Goal: Transaction & Acquisition: Purchase product/service

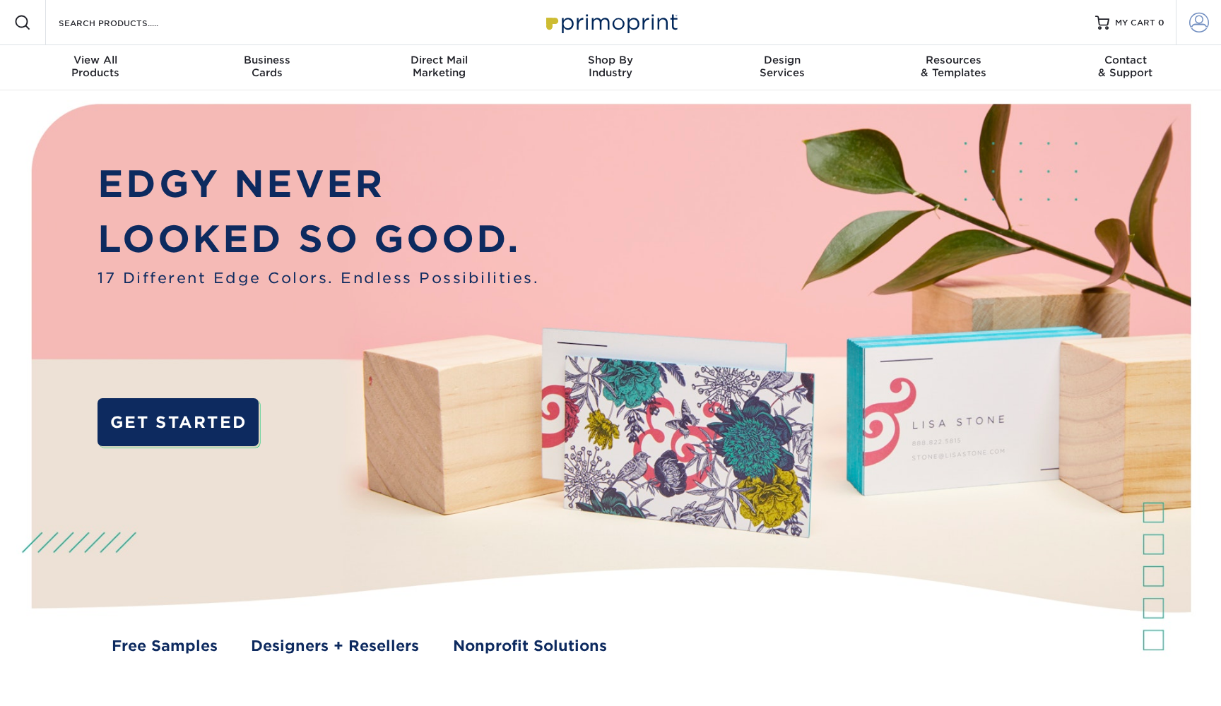
click at [1194, 20] on span at bounding box center [1199, 23] width 20 height 20
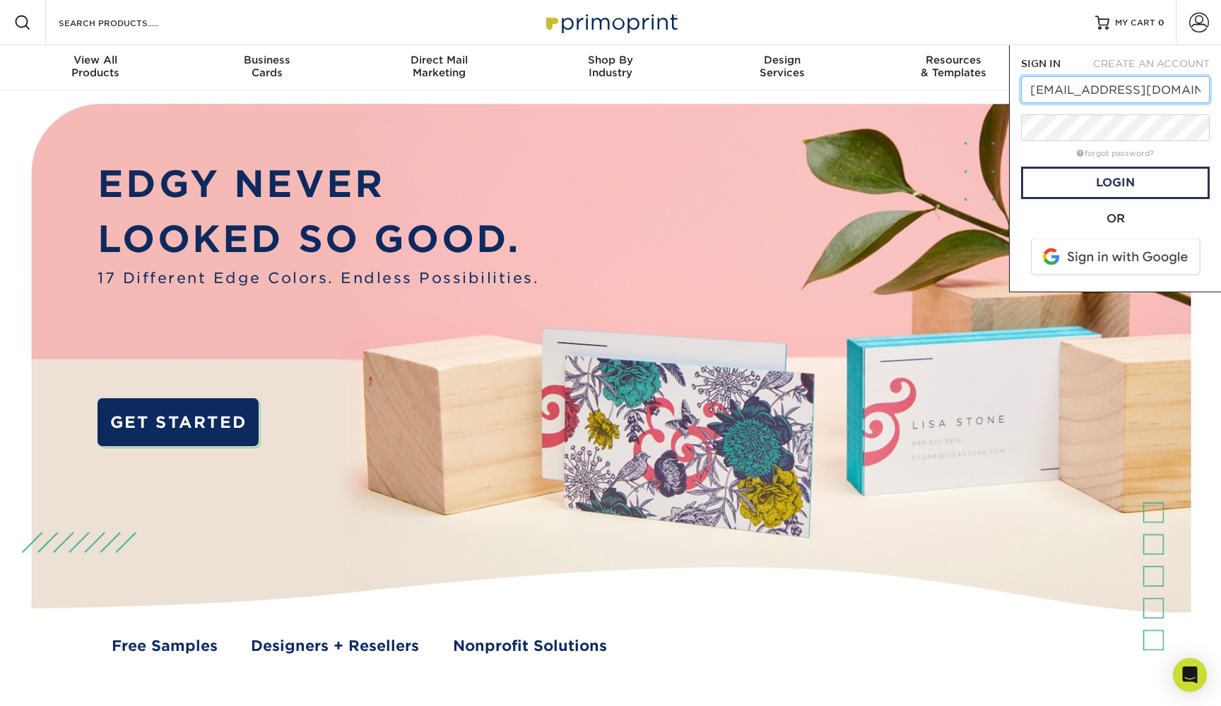
type input "rwsorensen@hotmail.com"
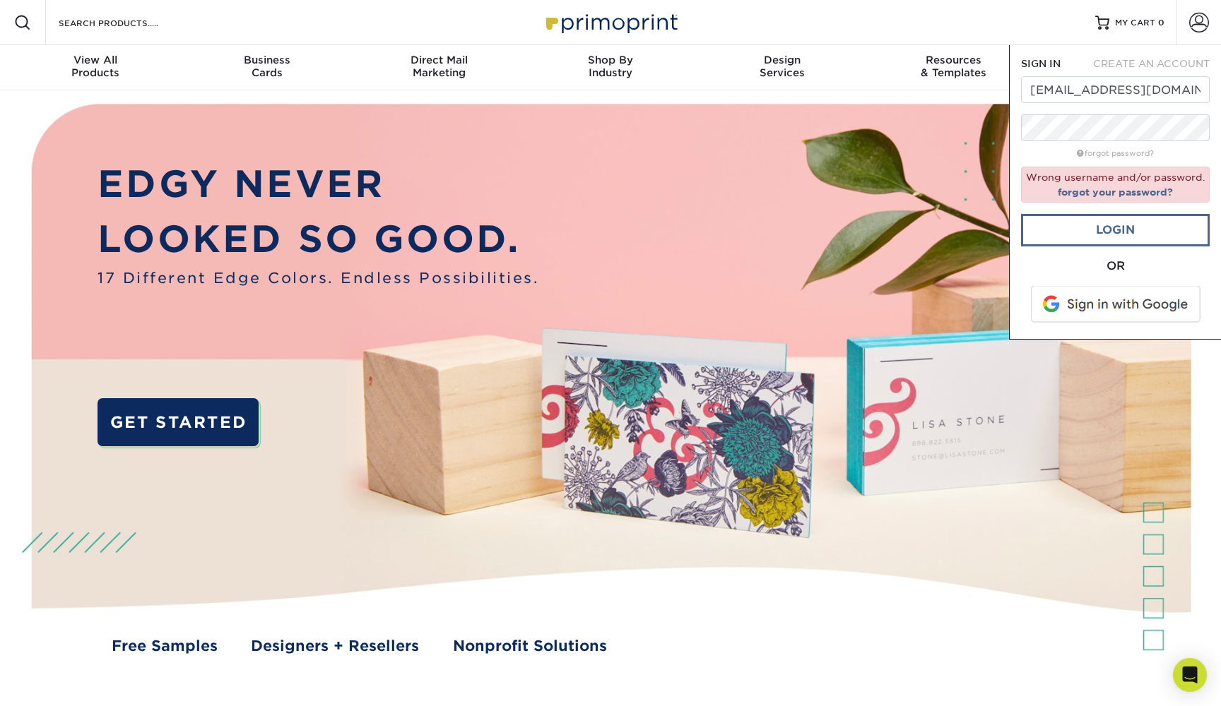
click at [1119, 223] on link "Login" at bounding box center [1115, 230] width 189 height 32
click at [1097, 194] on link "forgot your password?" at bounding box center [1115, 191] width 115 height 11
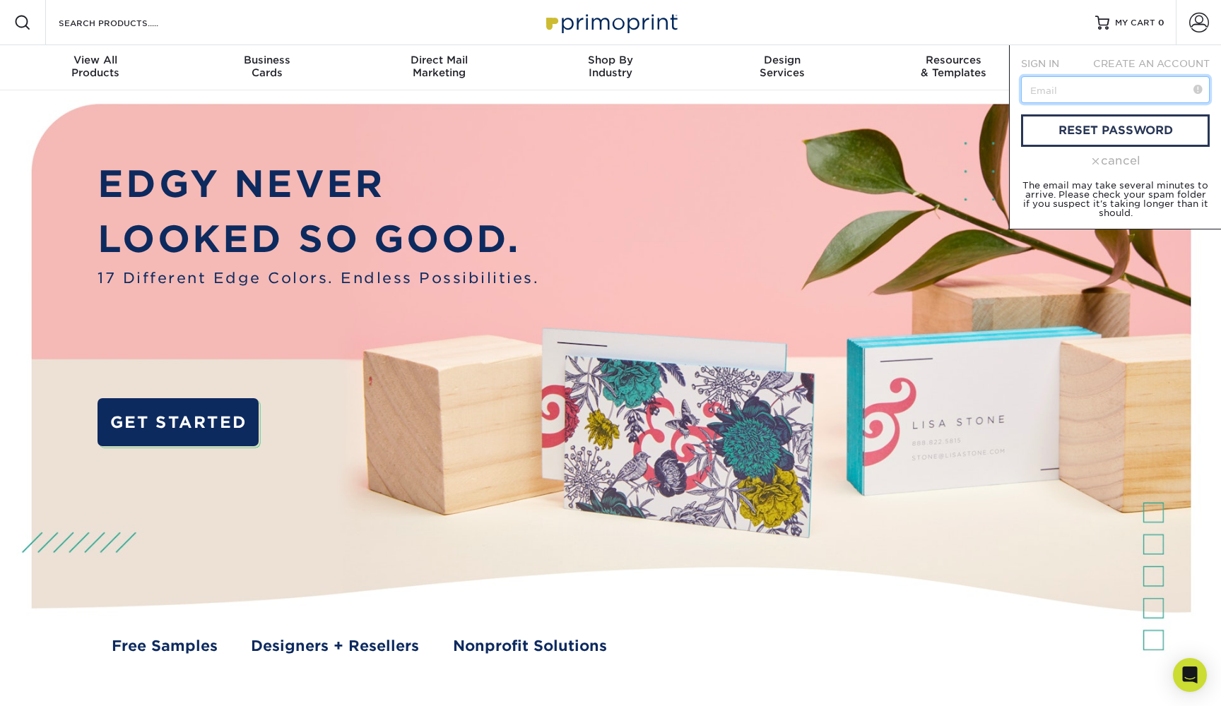
click at [1088, 97] on input "text" at bounding box center [1115, 89] width 189 height 27
type input "[EMAIL_ADDRESS][DOMAIN_NAME]"
click at [1151, 122] on link "reset password" at bounding box center [1115, 130] width 189 height 32
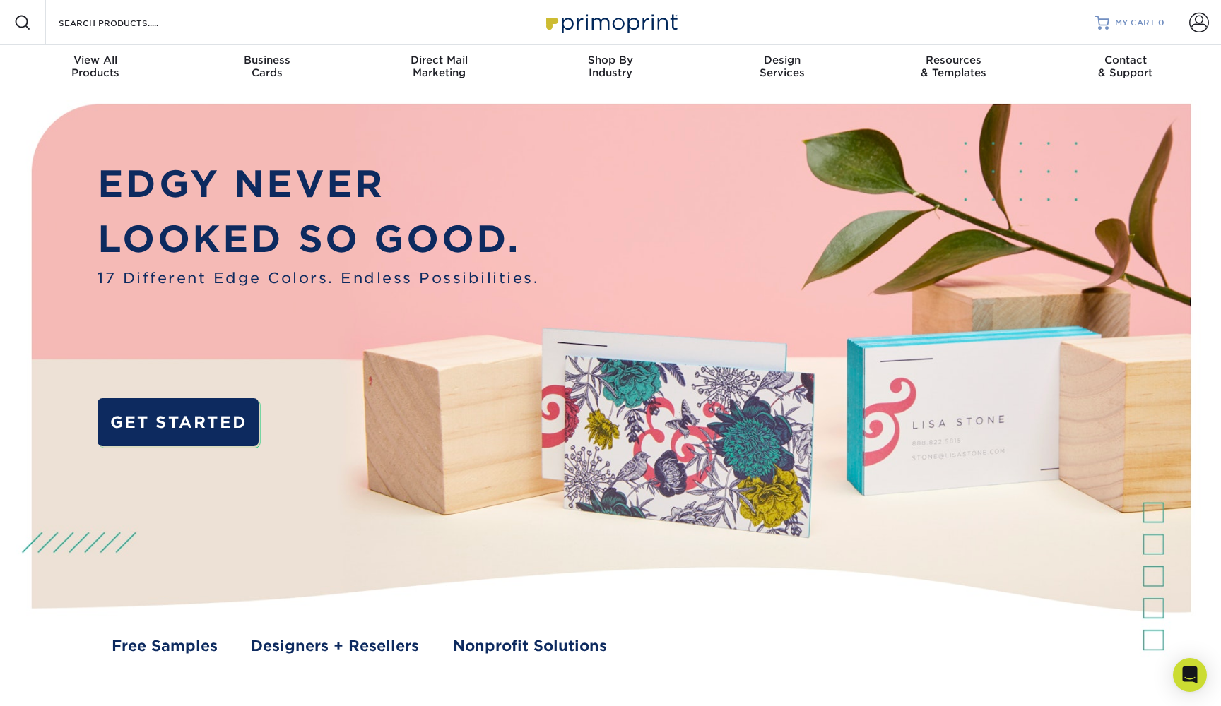
click at [1132, 24] on span "MY CART" at bounding box center [1135, 23] width 40 height 12
click at [1206, 16] on span at bounding box center [1199, 23] width 20 height 20
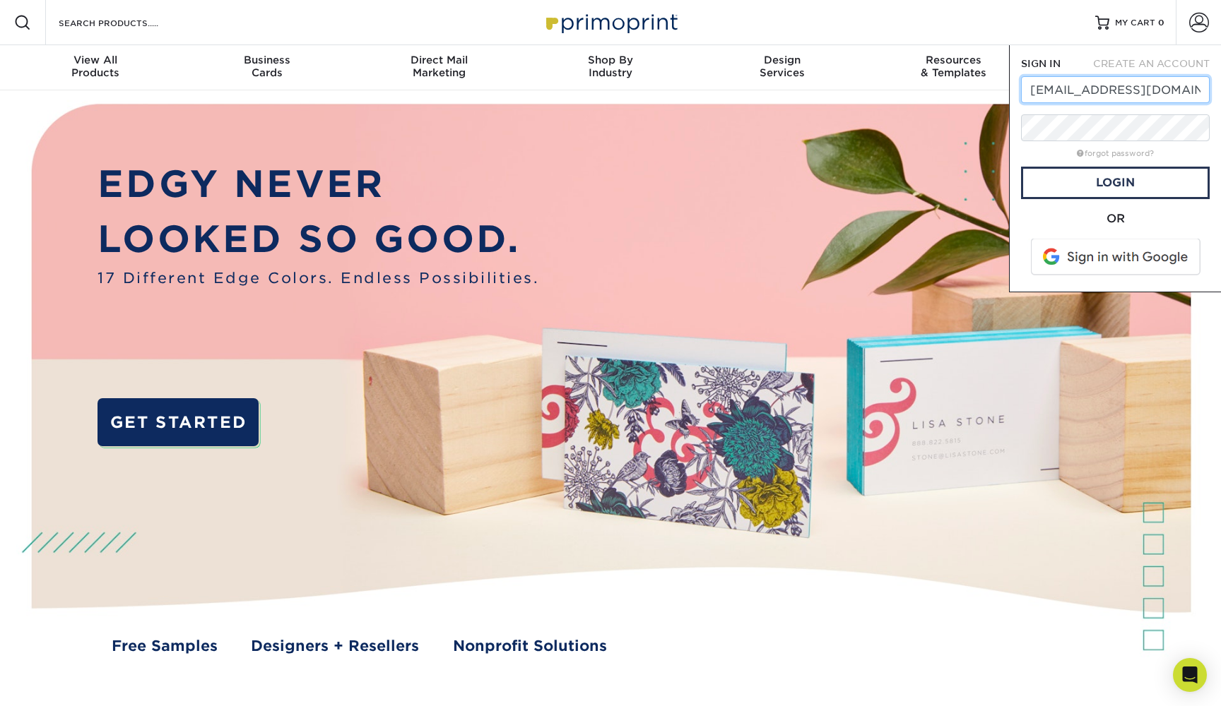
type input "rwsorensen@hotmail.com"
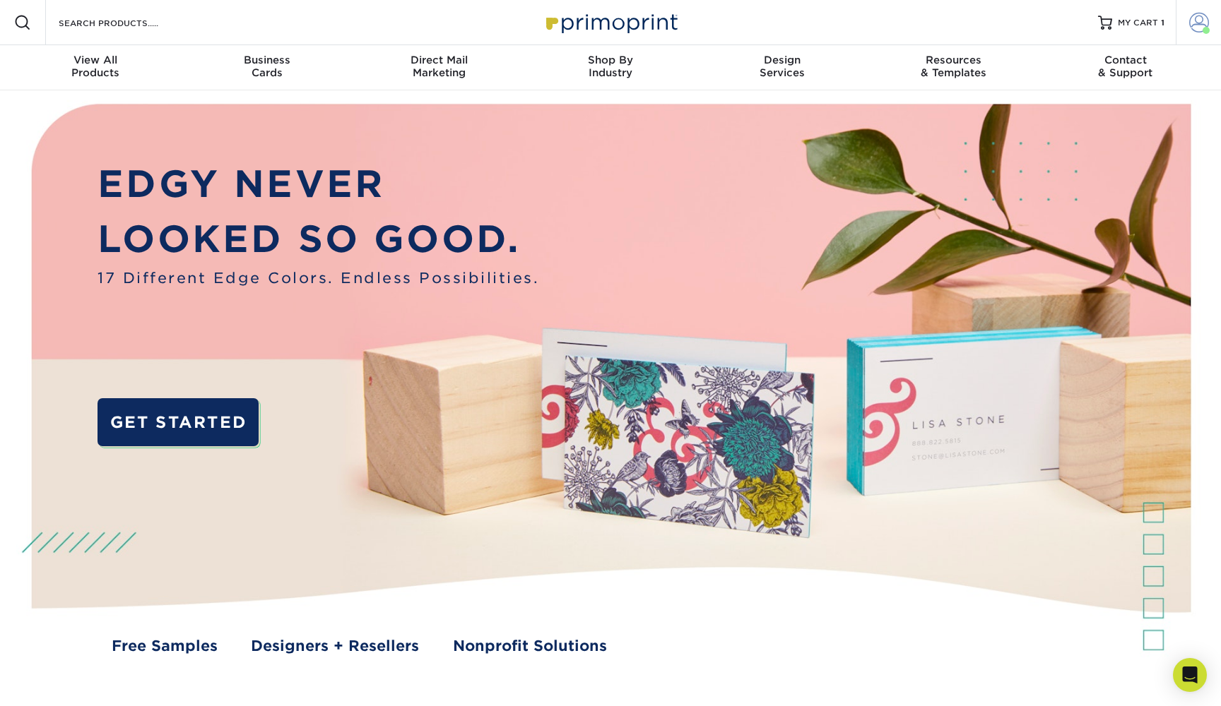
click at [1202, 18] on span at bounding box center [1199, 23] width 20 height 20
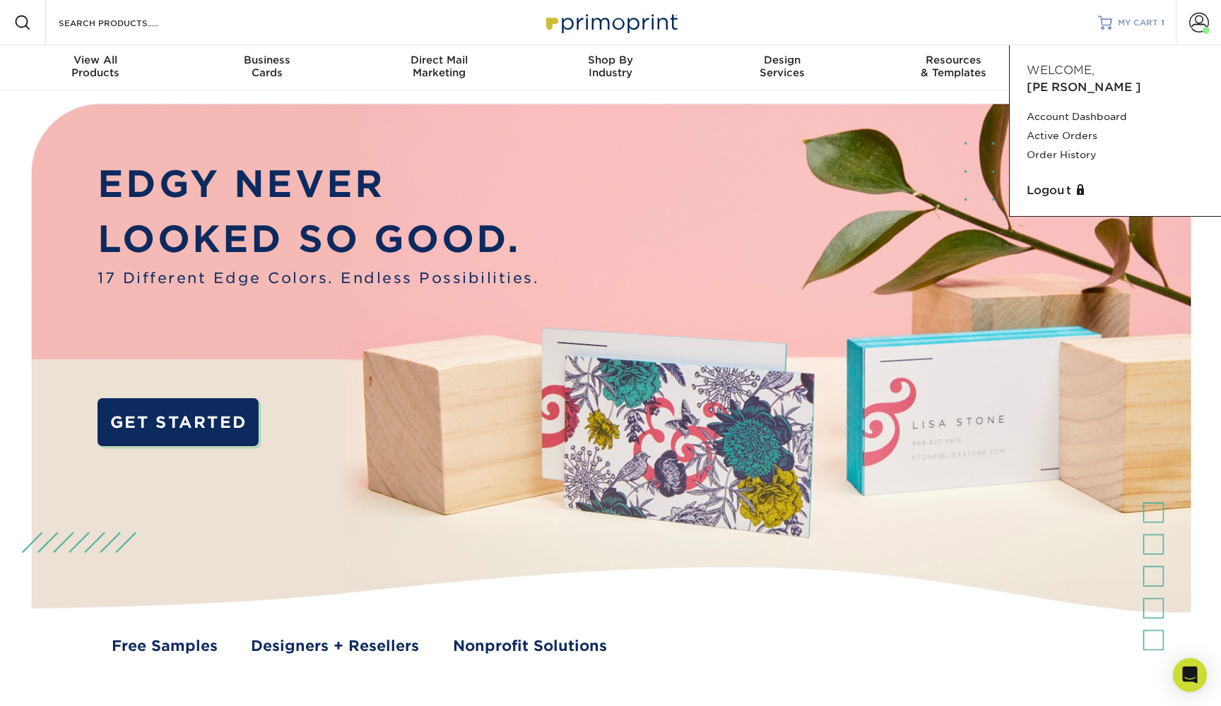
click at [1153, 15] on link "MY CART 1" at bounding box center [1131, 22] width 66 height 45
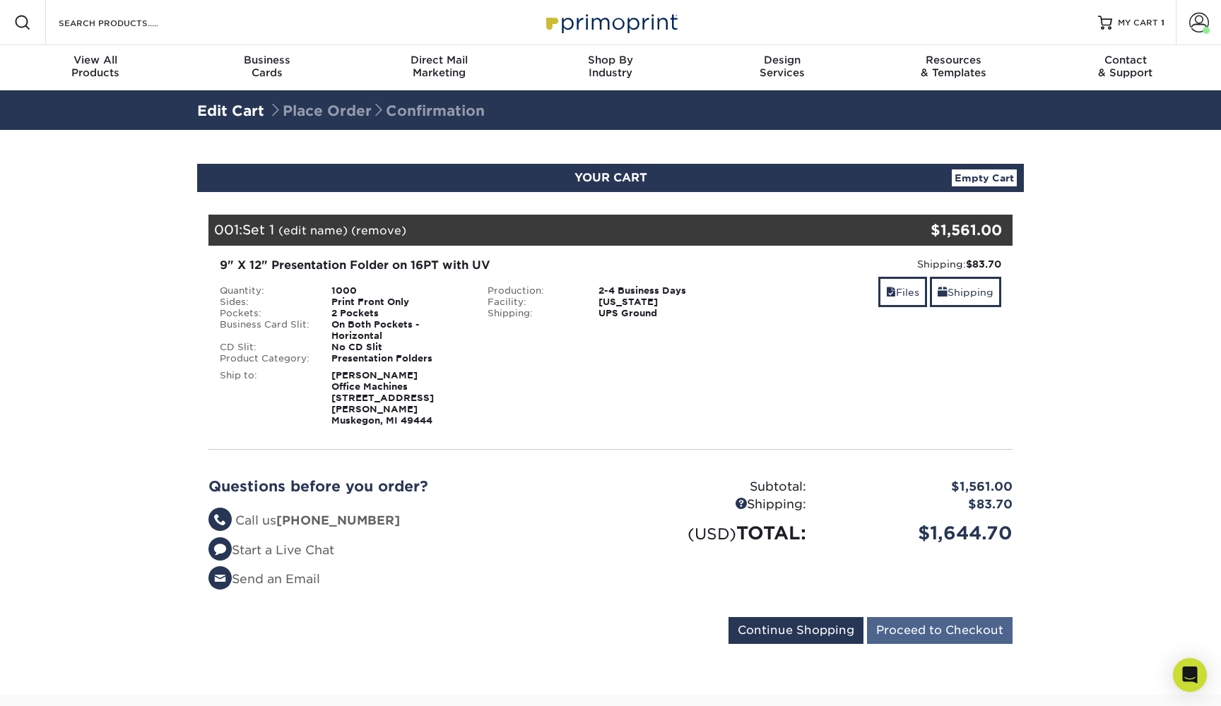
click at [885, 617] on input "Proceed to Checkout" at bounding box center [940, 630] width 146 height 27
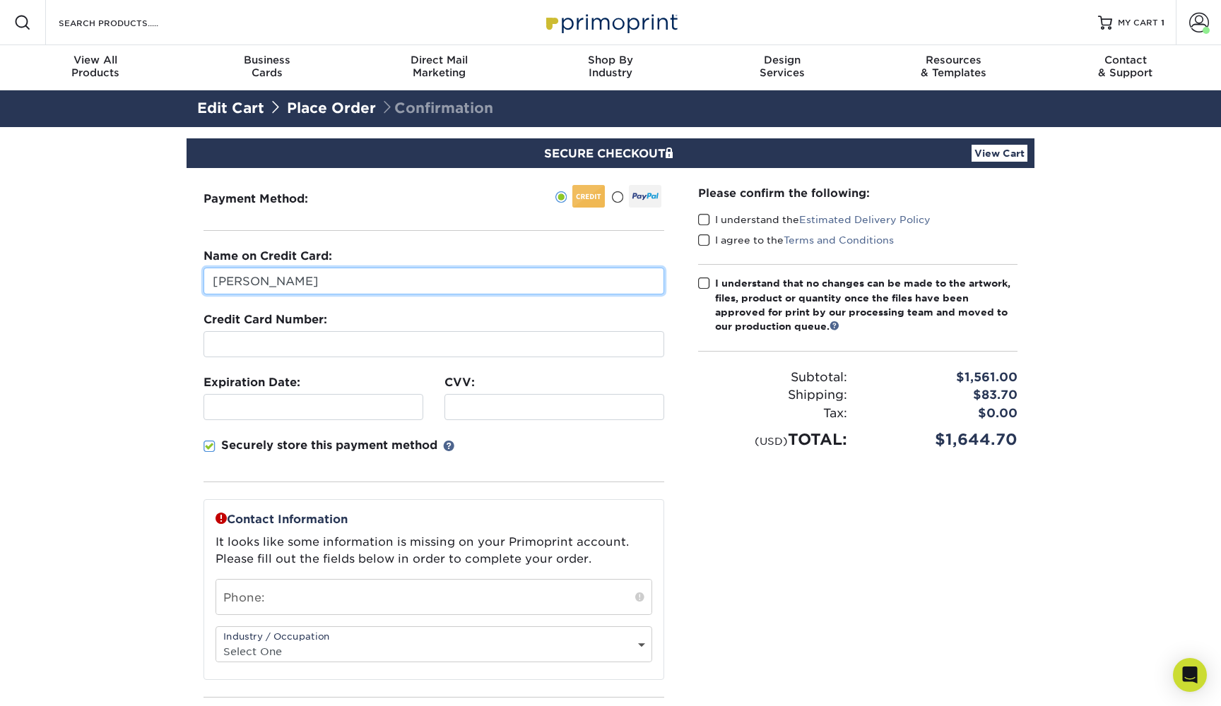
click at [421, 285] on input "Rob Sorensen" at bounding box center [433, 281] width 461 height 27
click at [420, 285] on input "Rob Sorensen" at bounding box center [433, 281] width 461 height 27
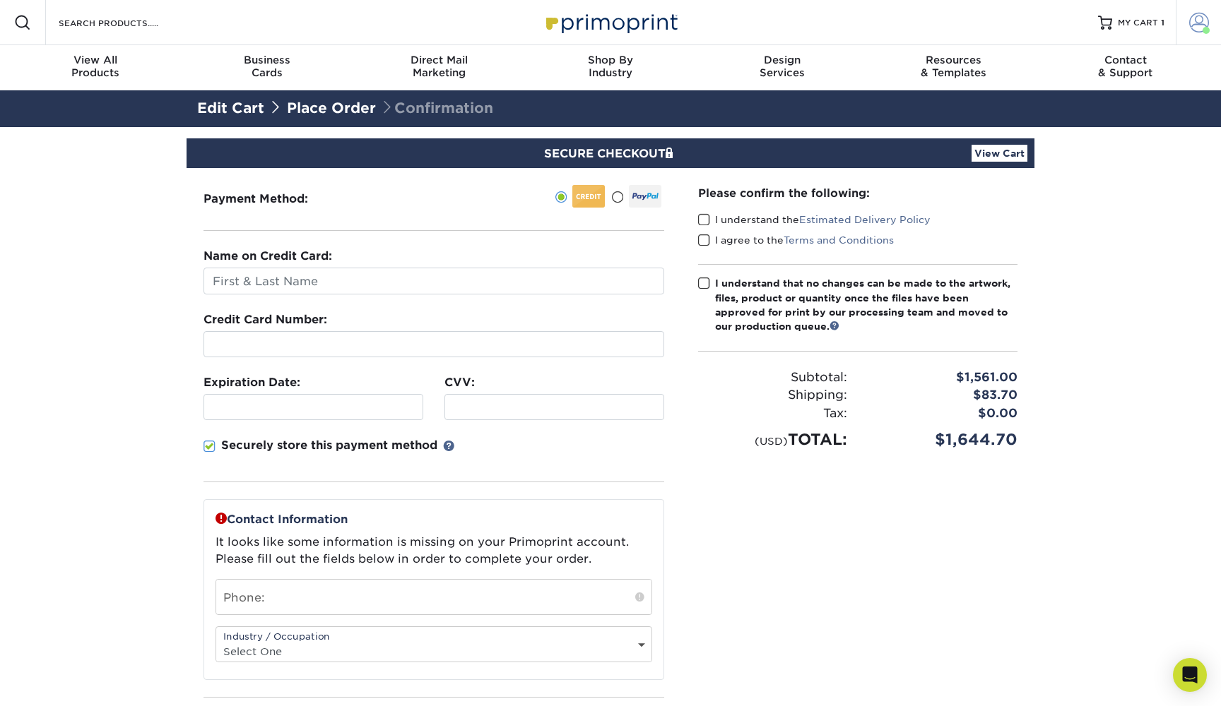
click at [1202, 23] on span at bounding box center [1199, 23] width 20 height 20
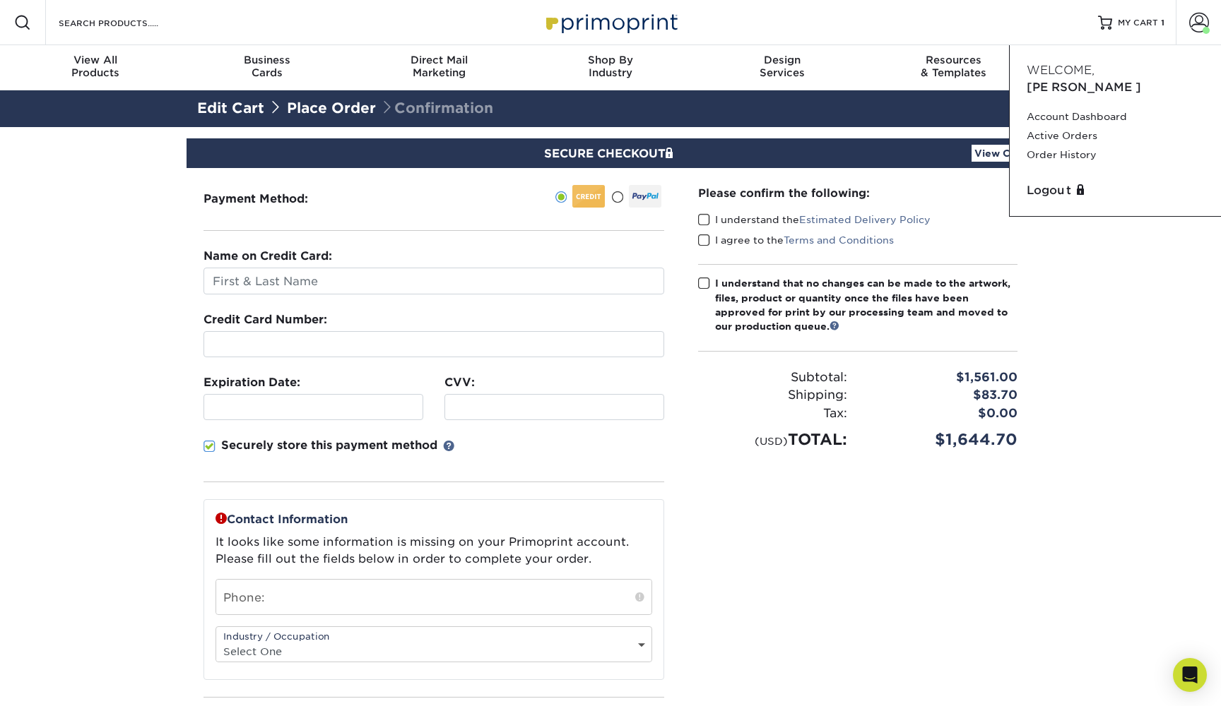
click at [1072, 395] on section "SECURE CHECKOUT View Cart Payment Method: Name on Credit Card:" at bounding box center [610, 515] width 1221 height 776
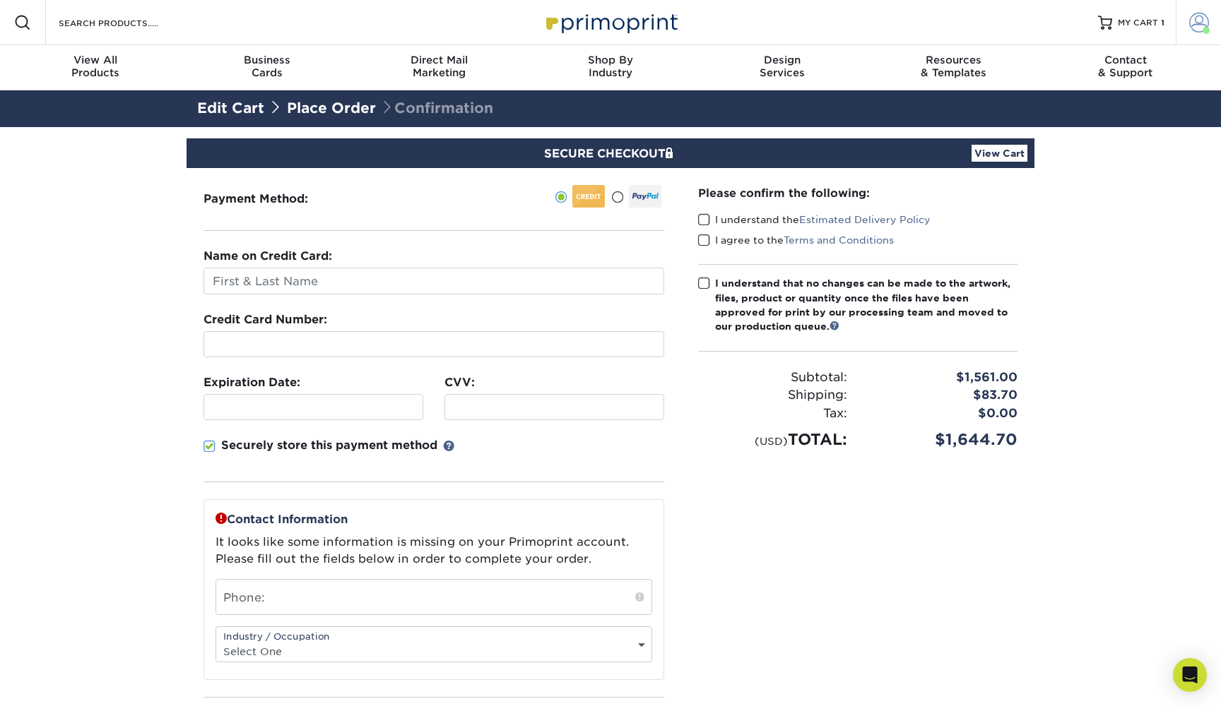
click at [1195, 28] on span at bounding box center [1199, 23] width 20 height 20
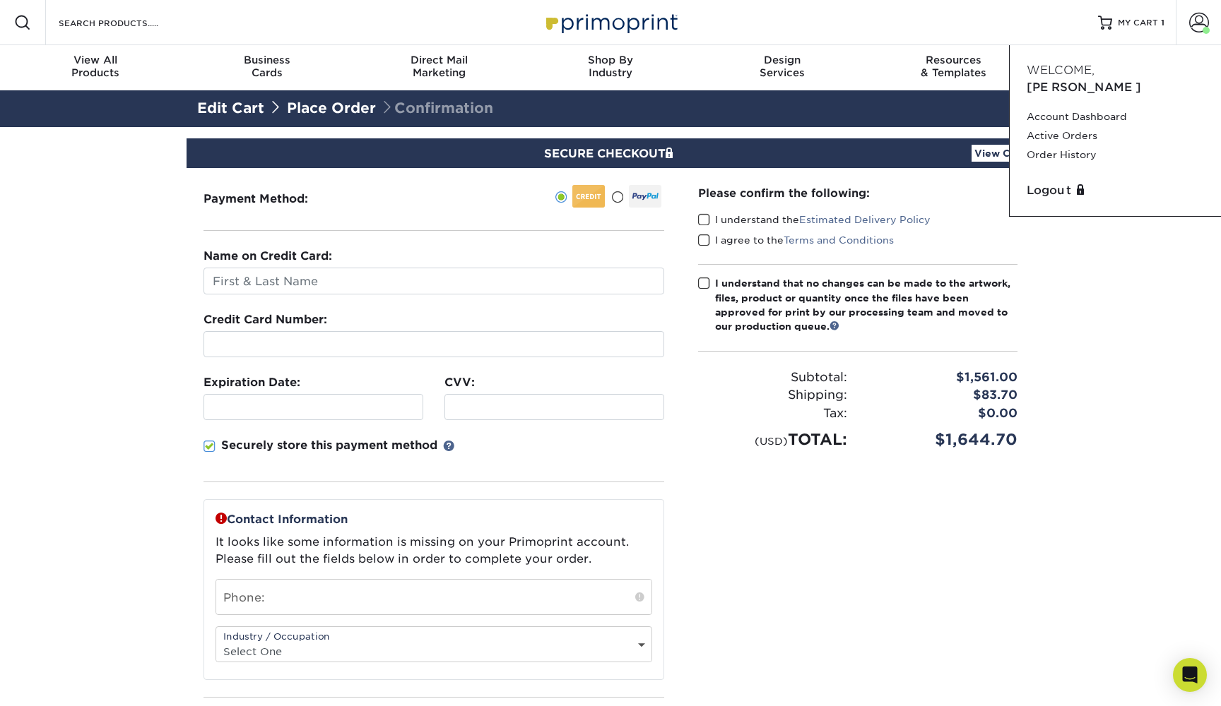
click at [1101, 292] on section "SECURE CHECKOUT View Cart Payment Method: Name on Credit Card:" at bounding box center [610, 515] width 1221 height 776
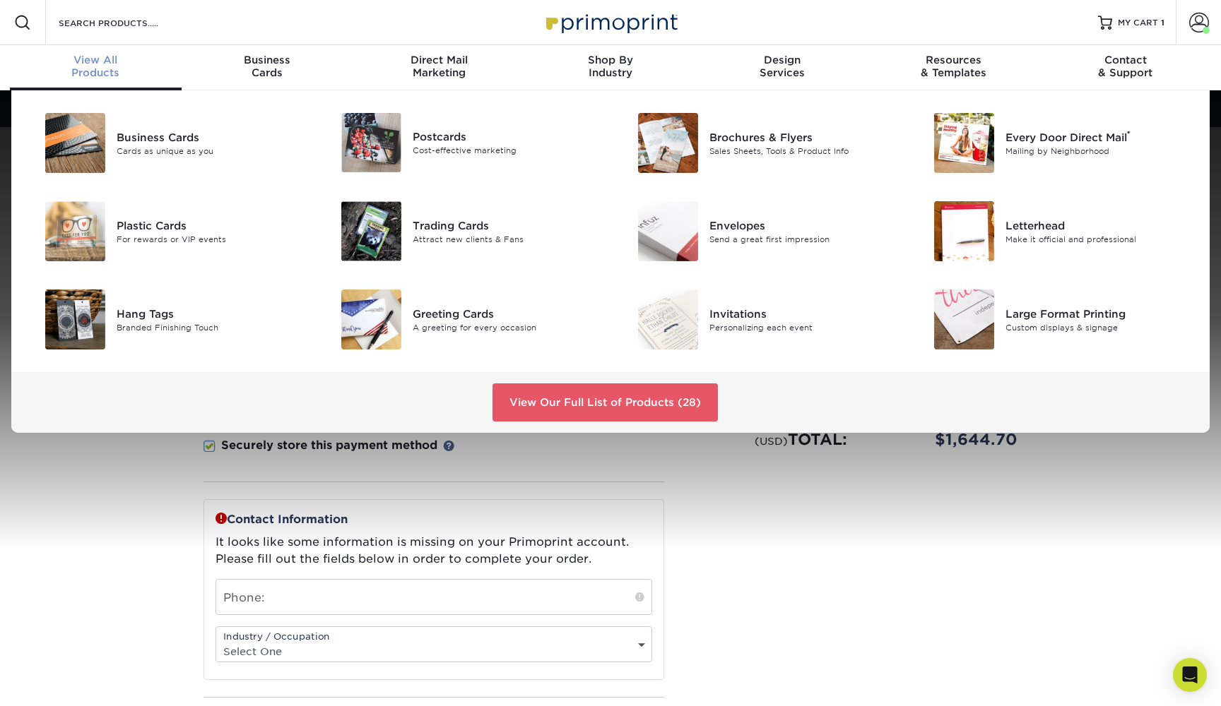
click at [117, 64] on span "View All" at bounding box center [96, 60] width 172 height 13
click at [101, 72] on div "View All Products" at bounding box center [96, 66] width 172 height 25
click at [550, 397] on link "View Our Full List of Products (28)" at bounding box center [604, 403] width 225 height 38
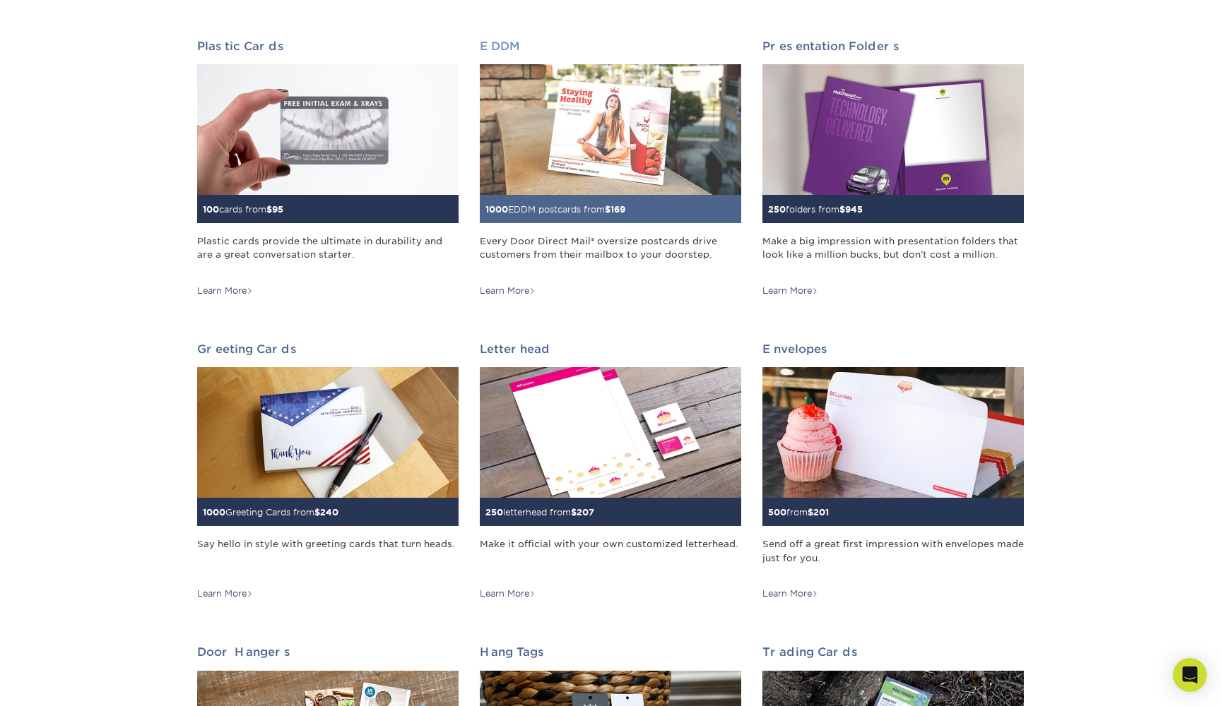
scroll to position [514, 0]
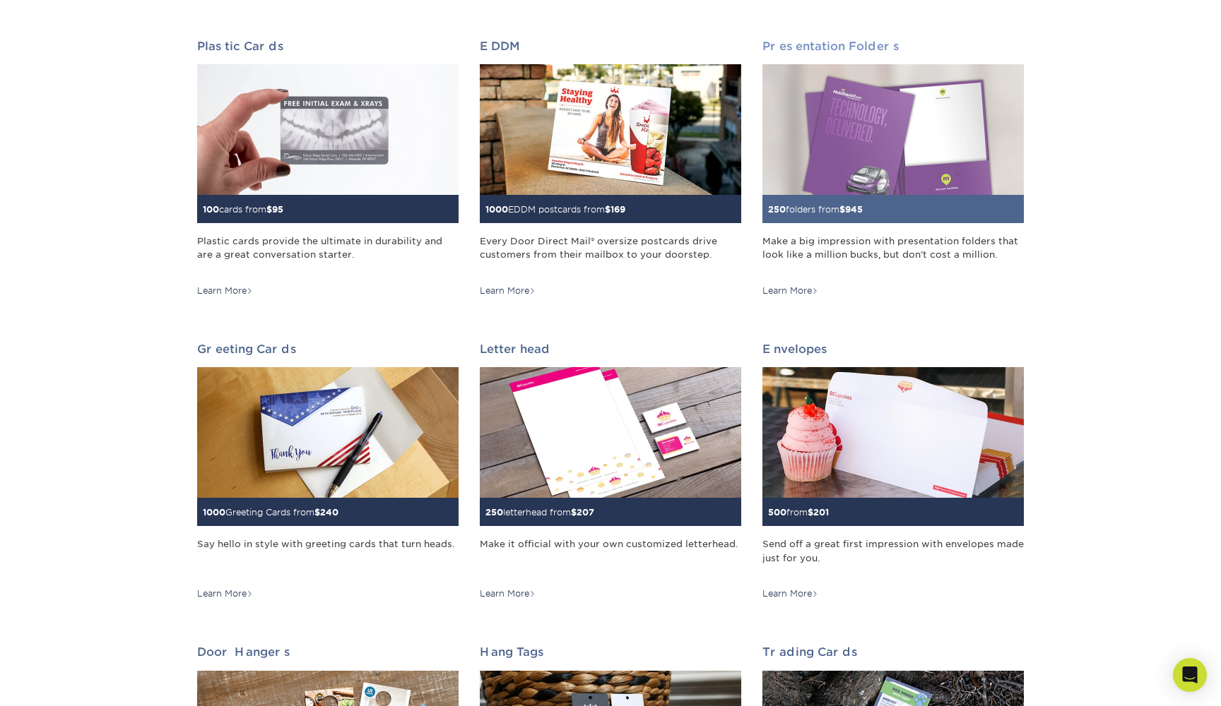
click at [851, 248] on div "Make a big impression with presentation folders that look like a million bucks,…" at bounding box center [892, 255] width 261 height 40
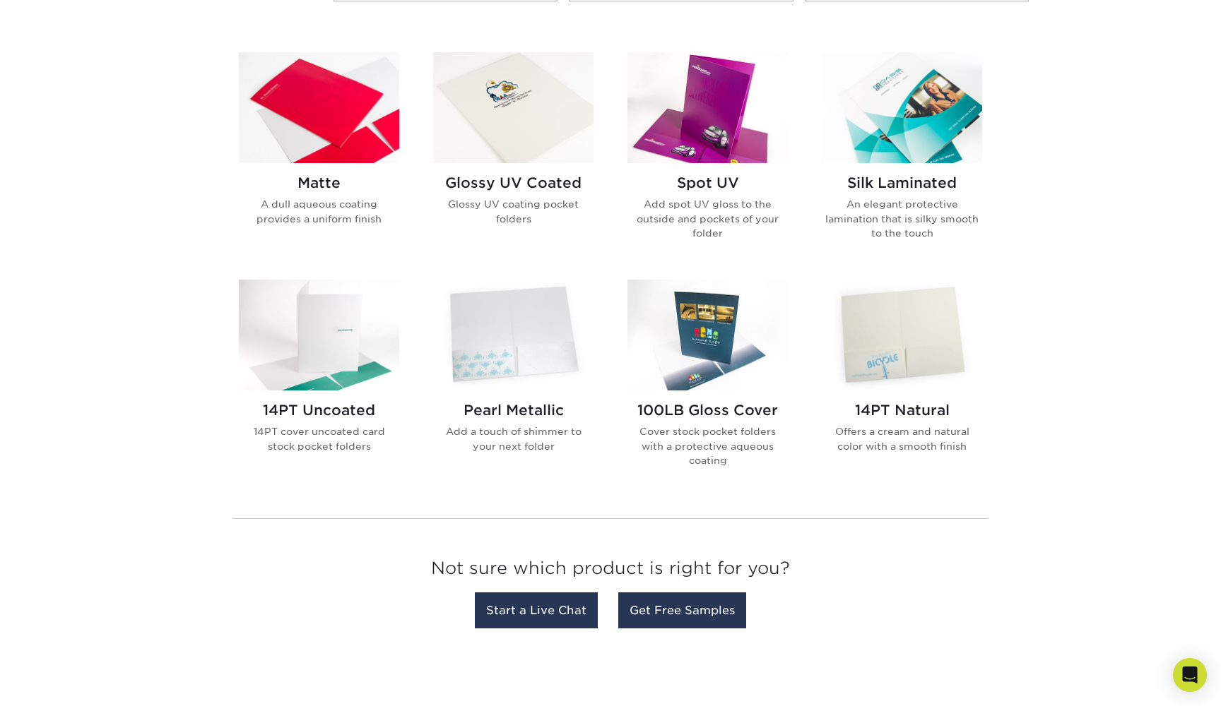
scroll to position [661, 0]
click at [740, 419] on div "100LB Gloss Cover Cover stock pocket folders with a protective aqueous coating" at bounding box center [707, 441] width 160 height 100
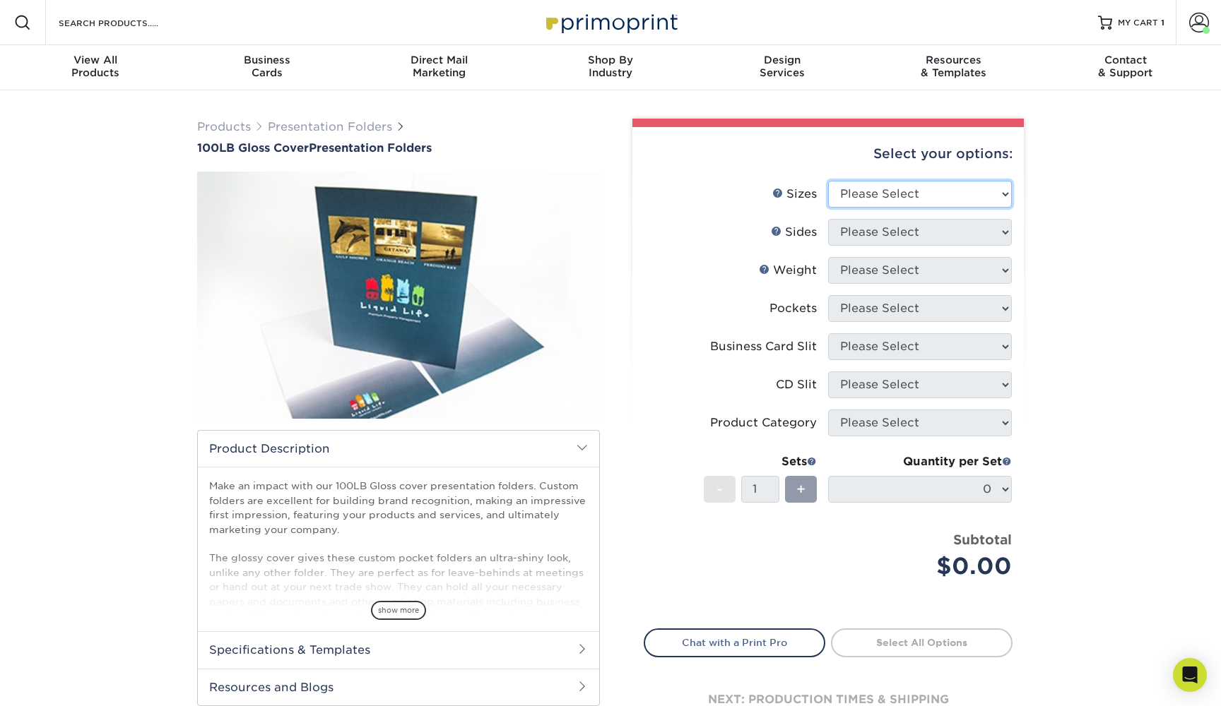
select select "9.00x12.00"
select select "13abbda7-1d64-4f25-8bb2-c179b224825d"
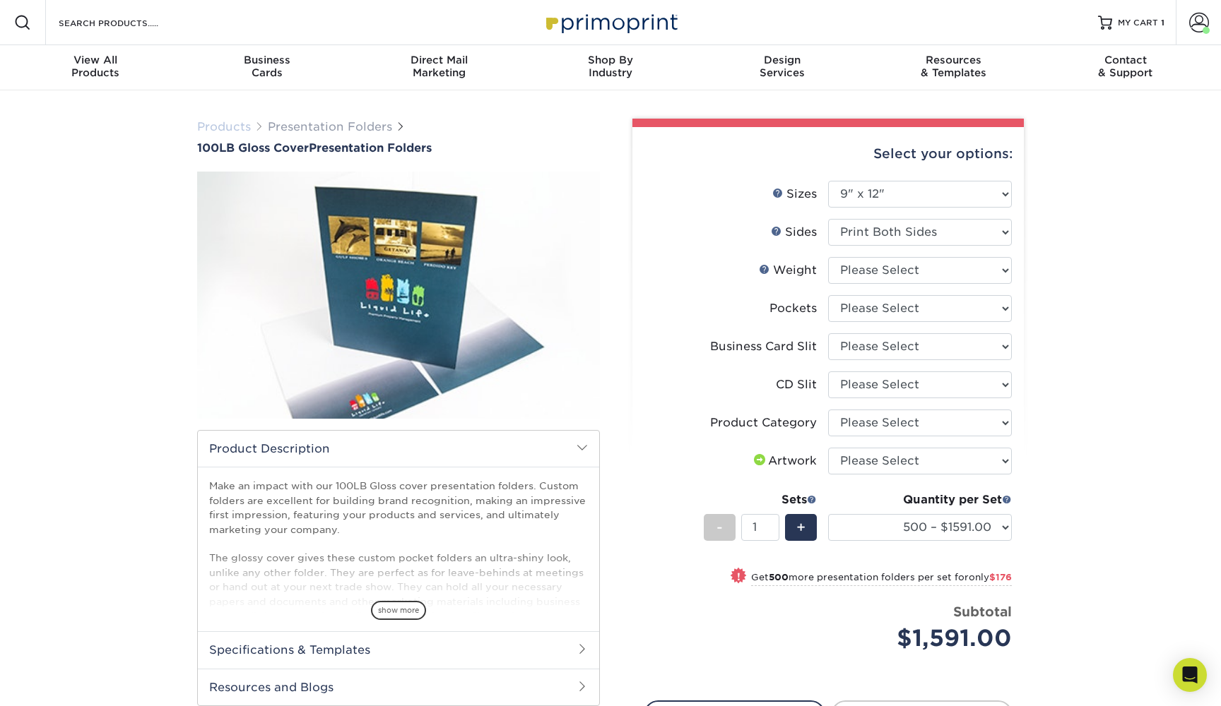
click at [232, 123] on link "Products" at bounding box center [224, 126] width 54 height 13
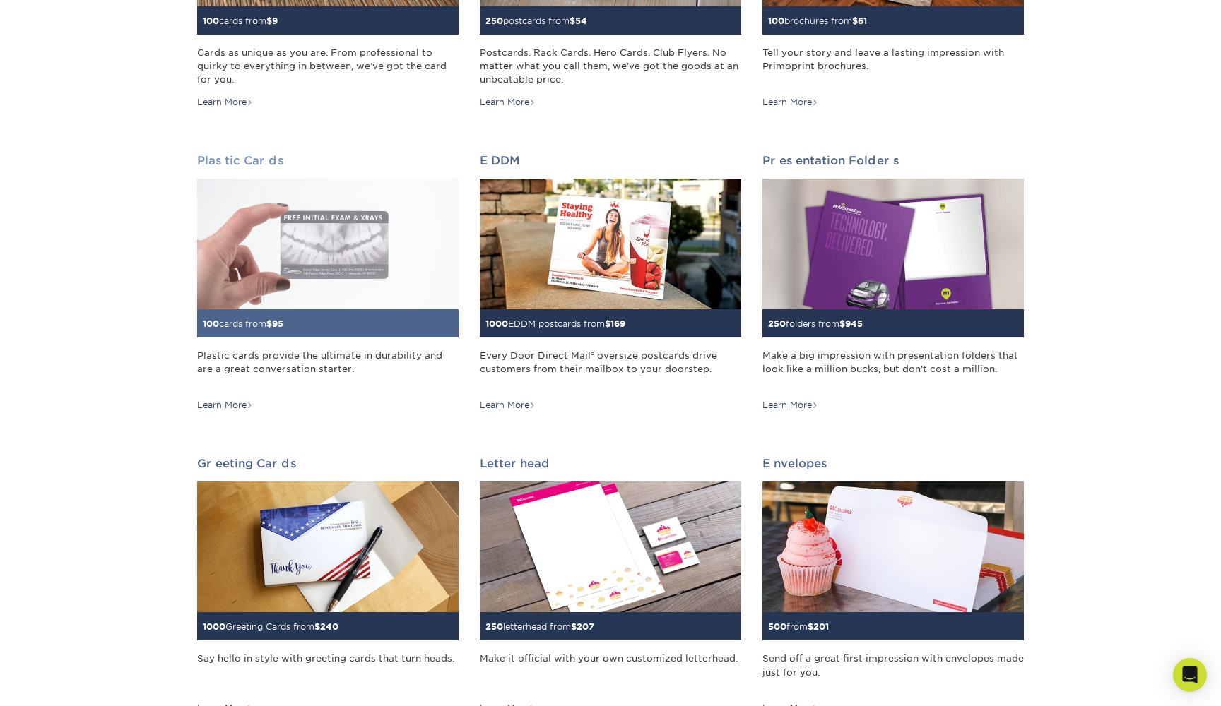
scroll to position [400, 0]
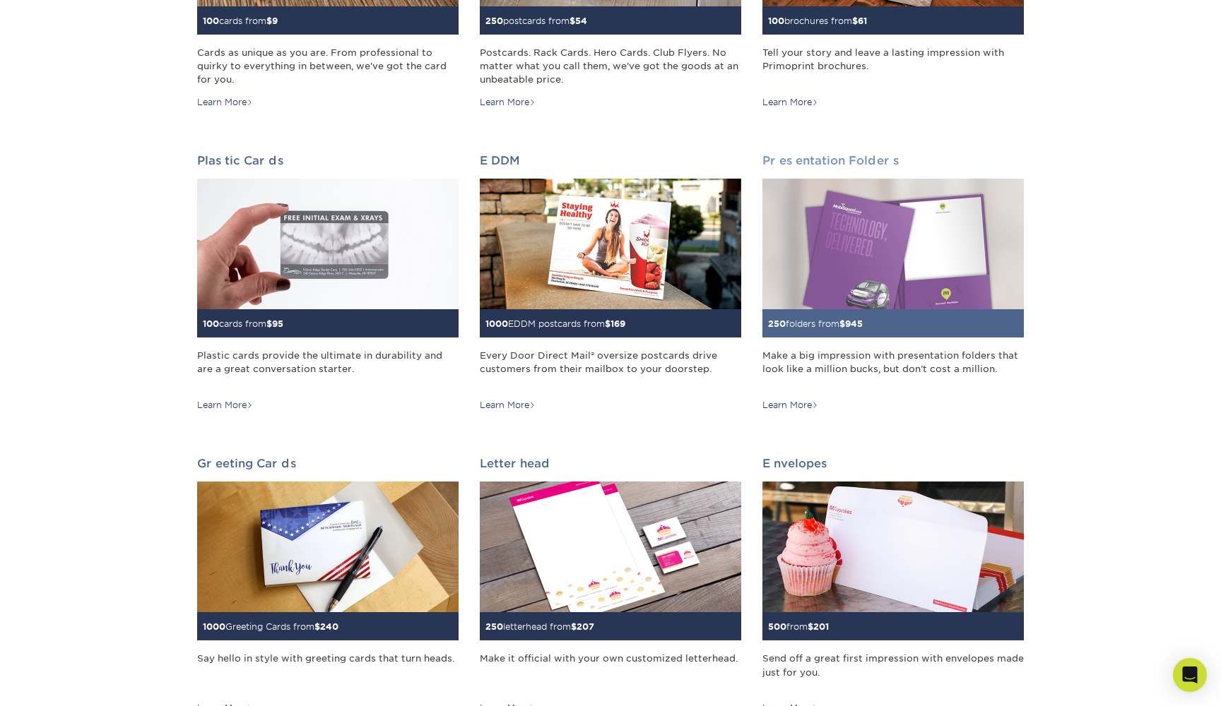
click at [819, 331] on div "250 folders from $ 945" at bounding box center [892, 323] width 261 height 28
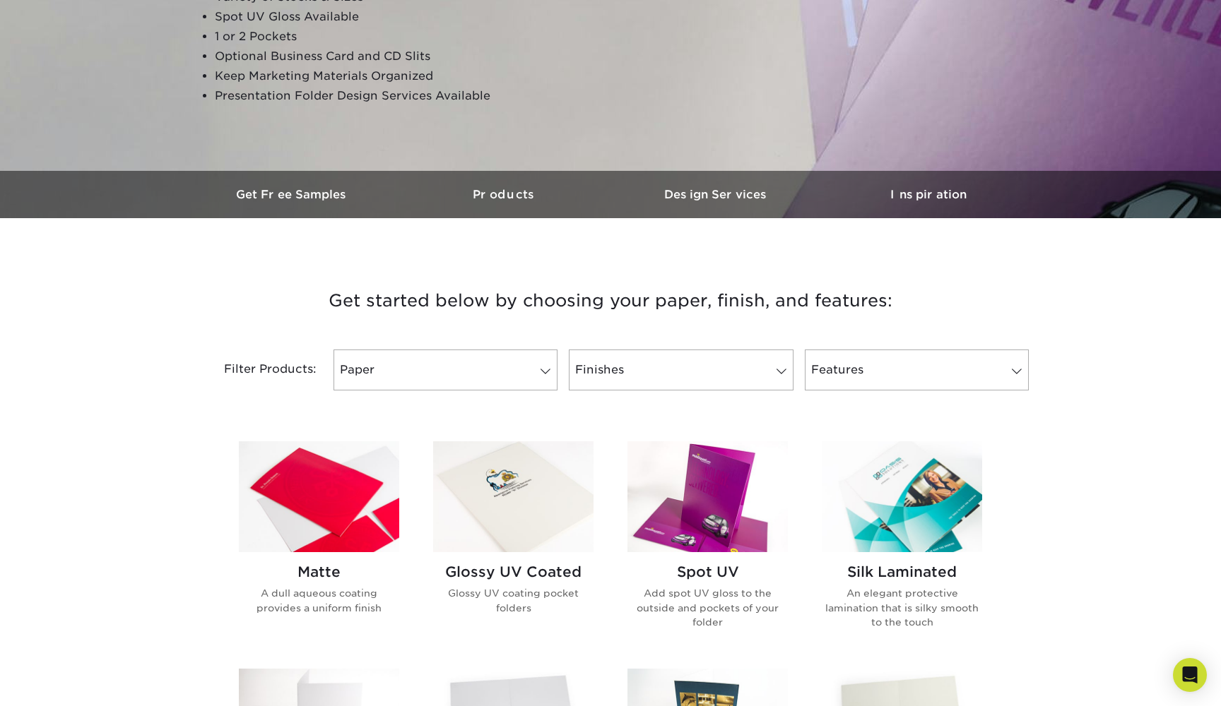
scroll to position [273, 0]
click at [490, 376] on link "Paper" at bounding box center [445, 369] width 224 height 41
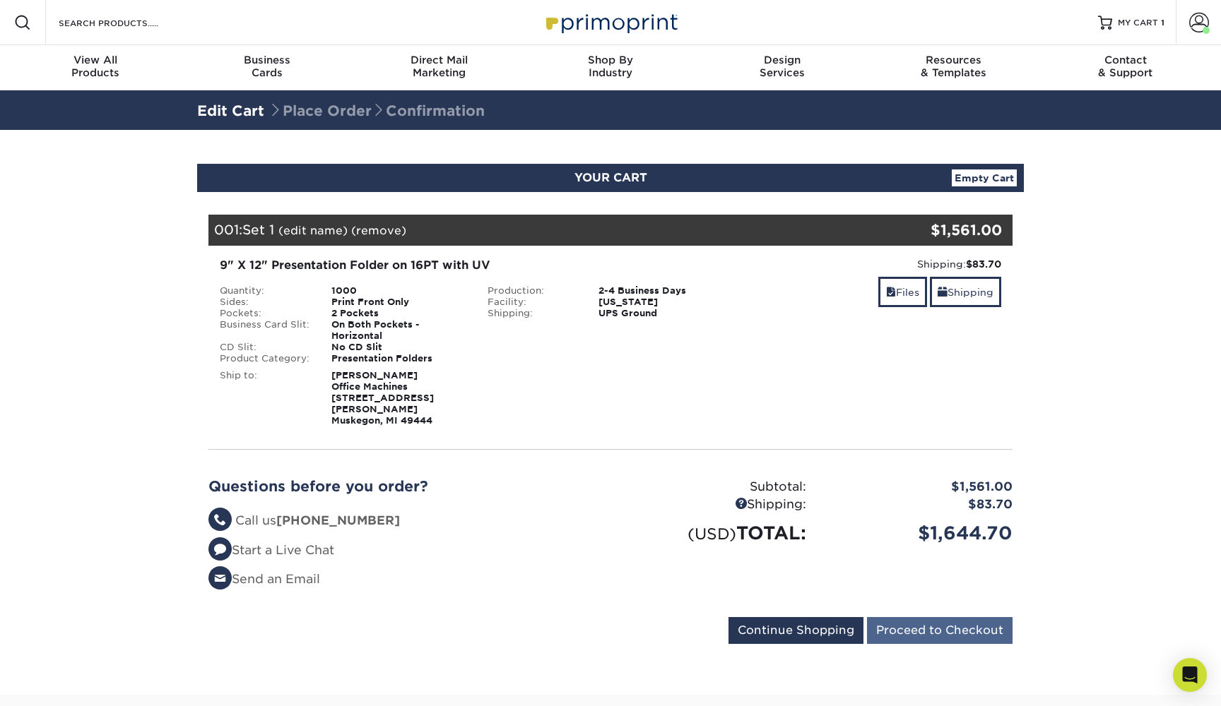
click at [948, 617] on input "Proceed to Checkout" at bounding box center [940, 630] width 146 height 27
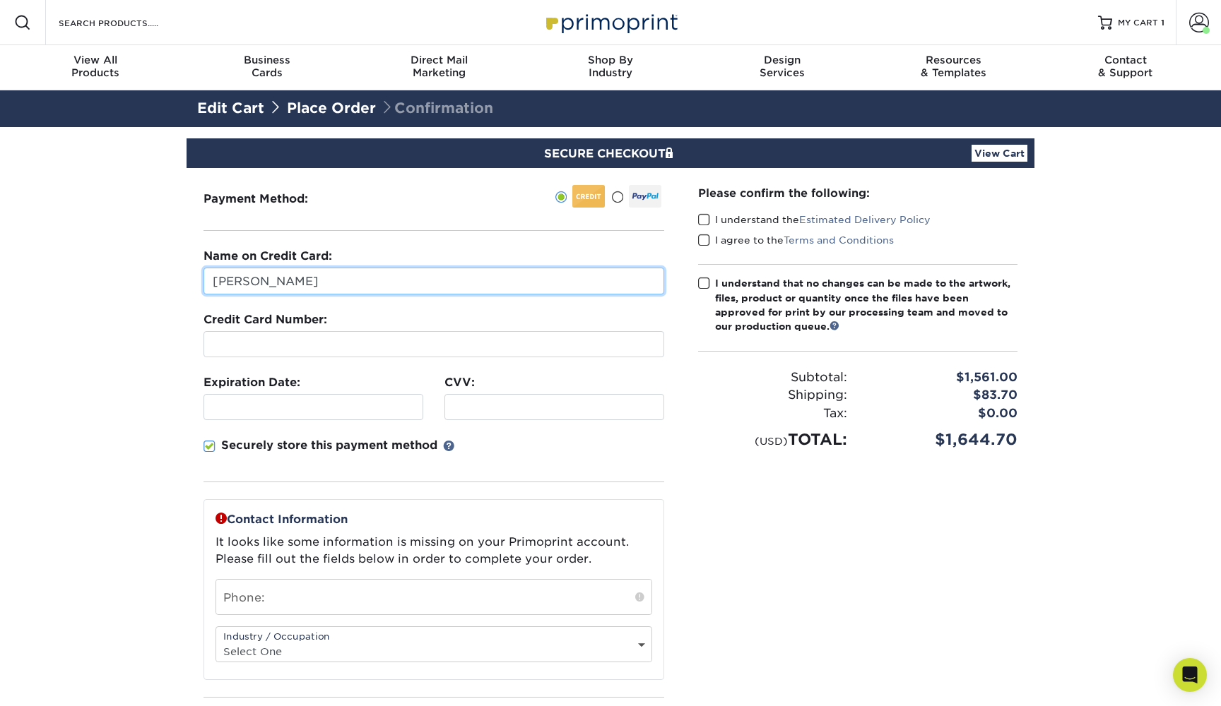
click at [329, 285] on input "[PERSON_NAME]" at bounding box center [433, 281] width 461 height 27
type input "D"
type input "[PERSON_NAME]"
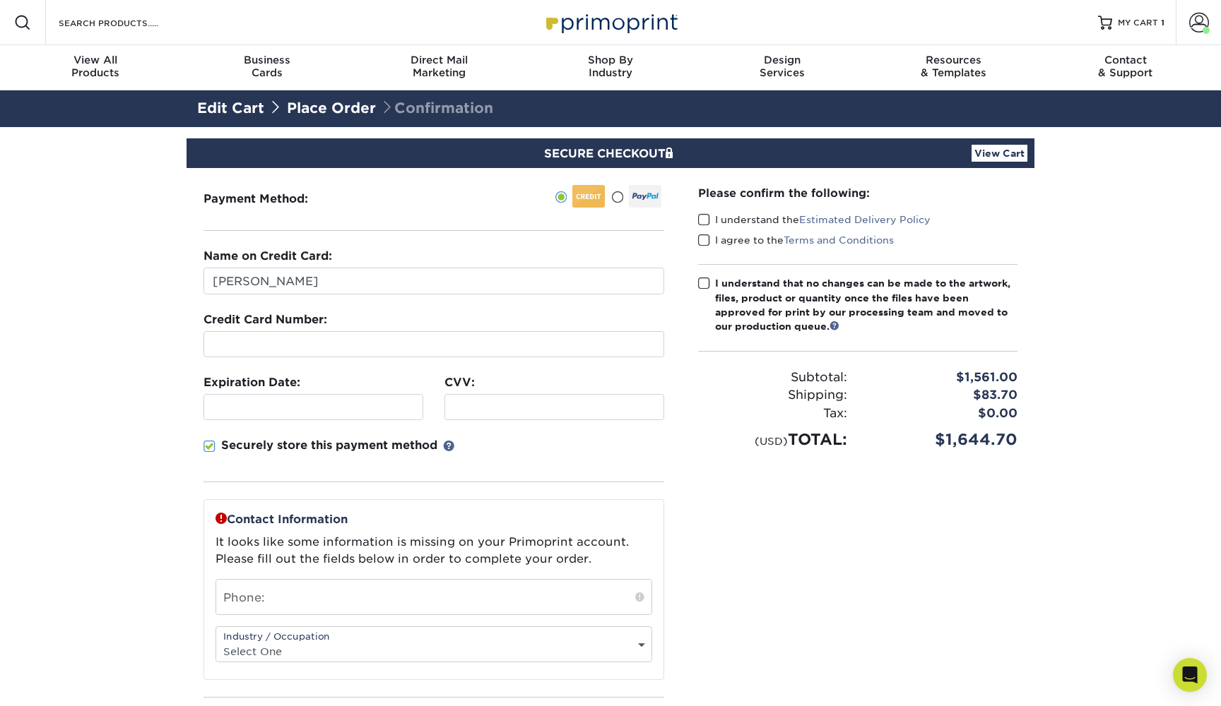
click at [554, 507] on div "Contact Information It looks like some information is missing on your Primoprin…" at bounding box center [433, 589] width 461 height 181
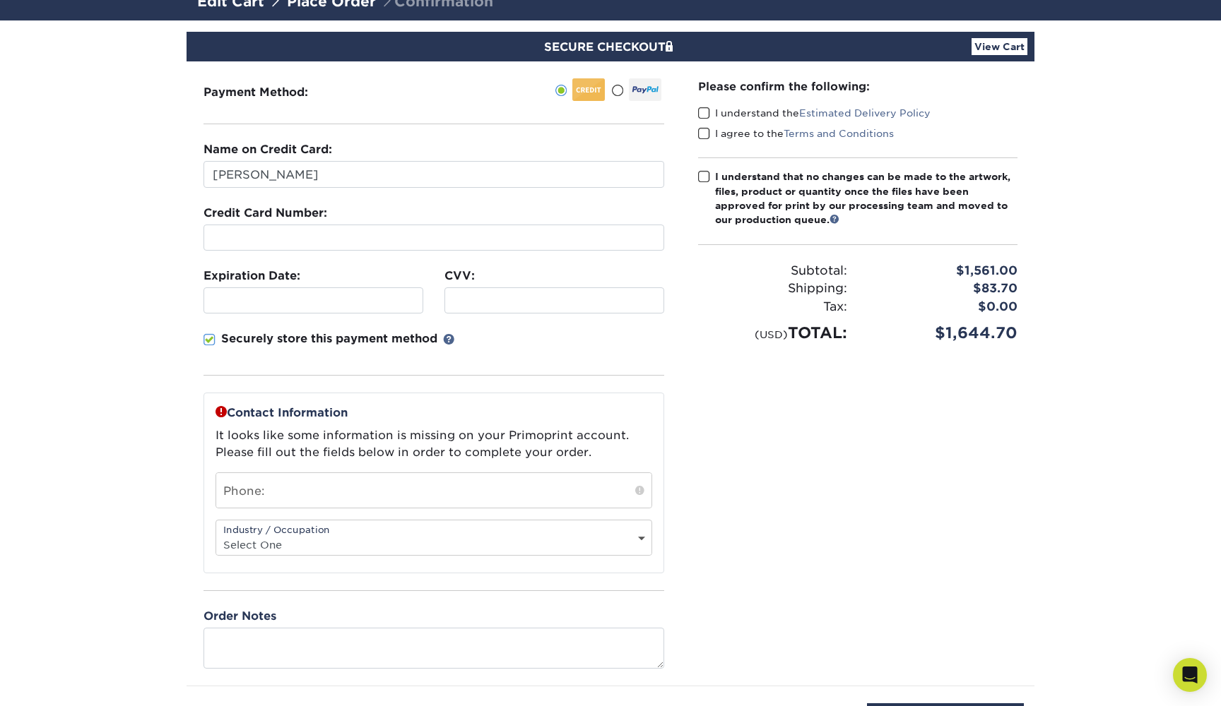
scroll to position [108, 0]
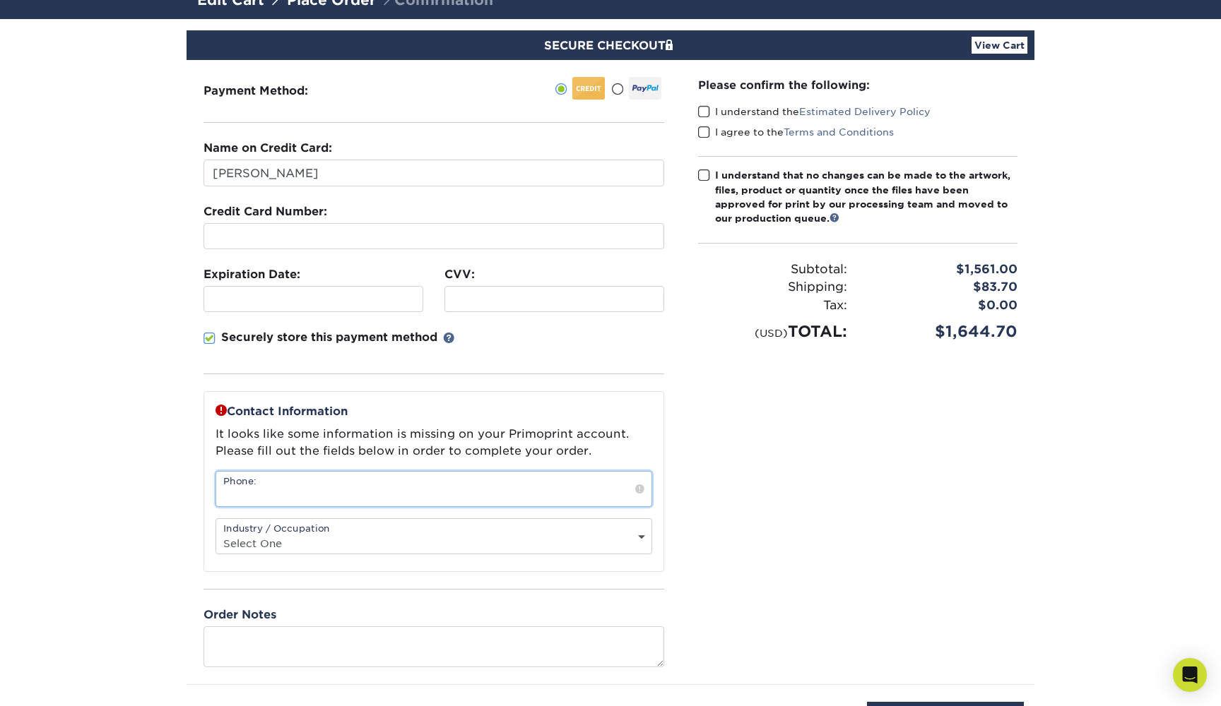
click at [512, 492] on input "text" at bounding box center [433, 489] width 435 height 35
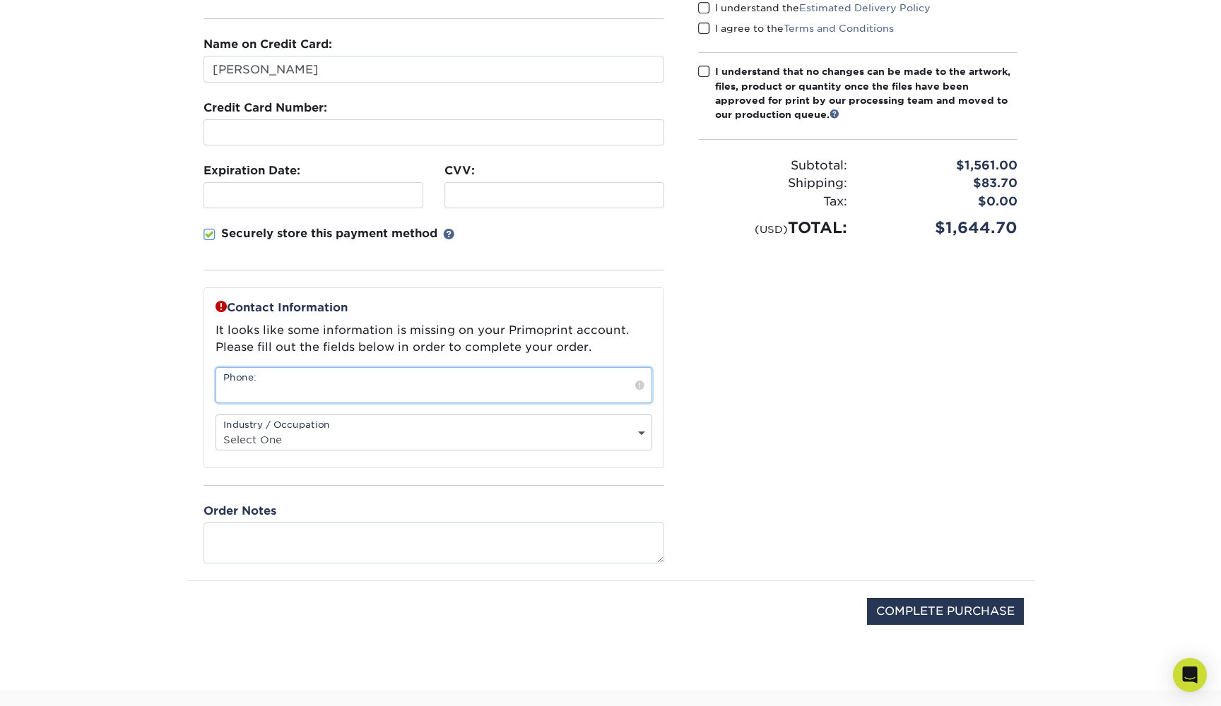
scroll to position [212, 0]
click at [529, 546] on textarea at bounding box center [433, 543] width 461 height 40
click at [483, 388] on input "text" at bounding box center [433, 385] width 435 height 35
type input "2313293596"
click at [445, 430] on div "Industry / Occupation Select One Administrative Executive Human Resources Const…" at bounding box center [433, 433] width 437 height 36
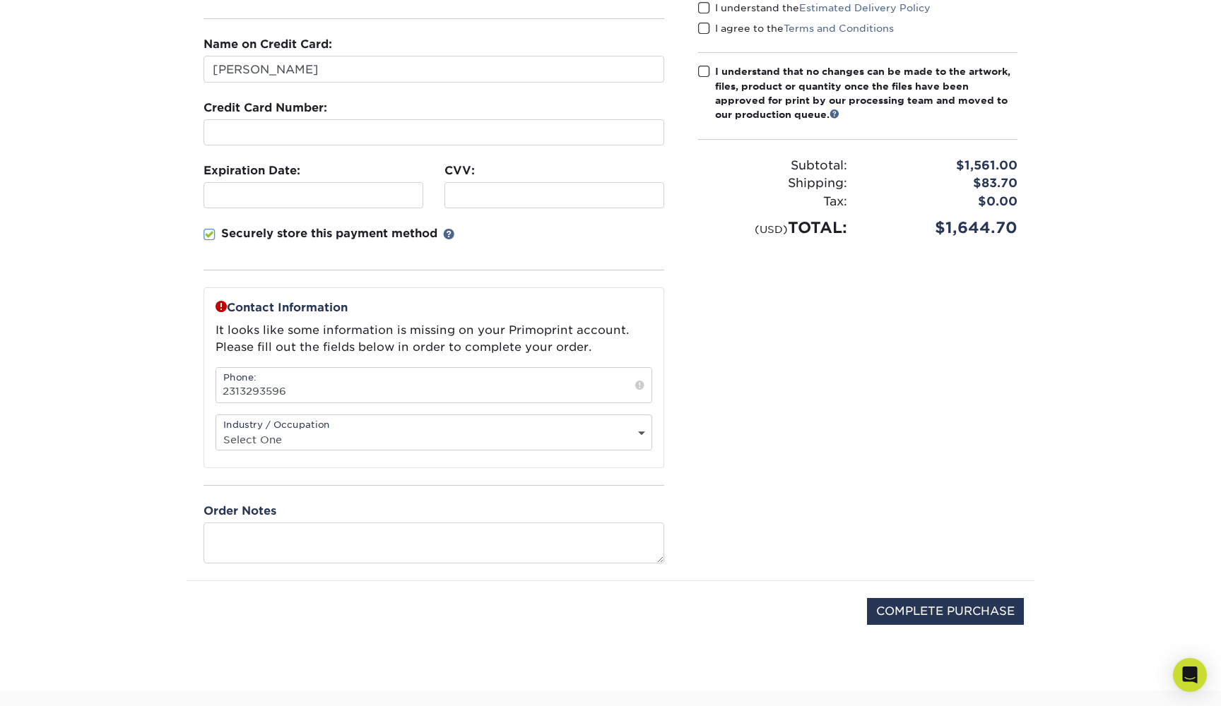
click at [445, 430] on div "Industry / Occupation Select One Administrative Executive Human Resources Const…" at bounding box center [433, 433] width 437 height 36
select select "28"
click at [354, 547] on textarea at bounding box center [433, 543] width 461 height 40
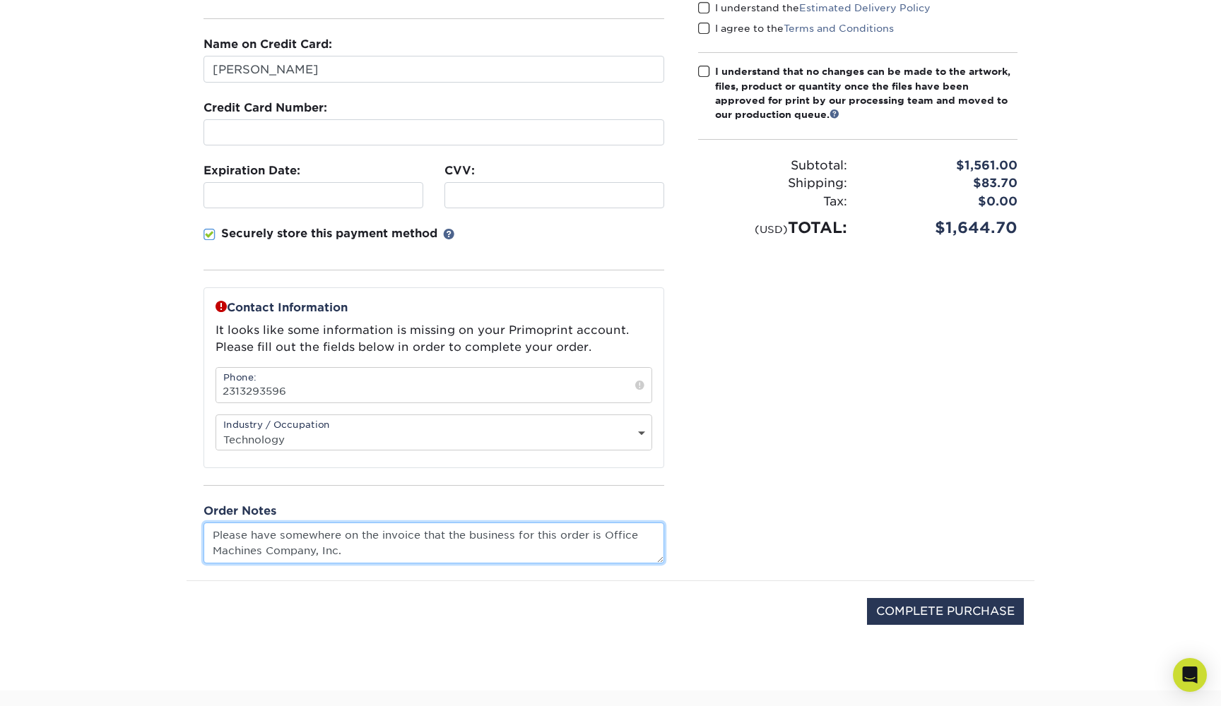
type textarea "Please have somewhere on the invoice that the business for this order is Office…"
click at [764, 511] on div "Please confirm the following: I understand the Estimated Delivery Policy I agre…" at bounding box center [857, 268] width 353 height 624
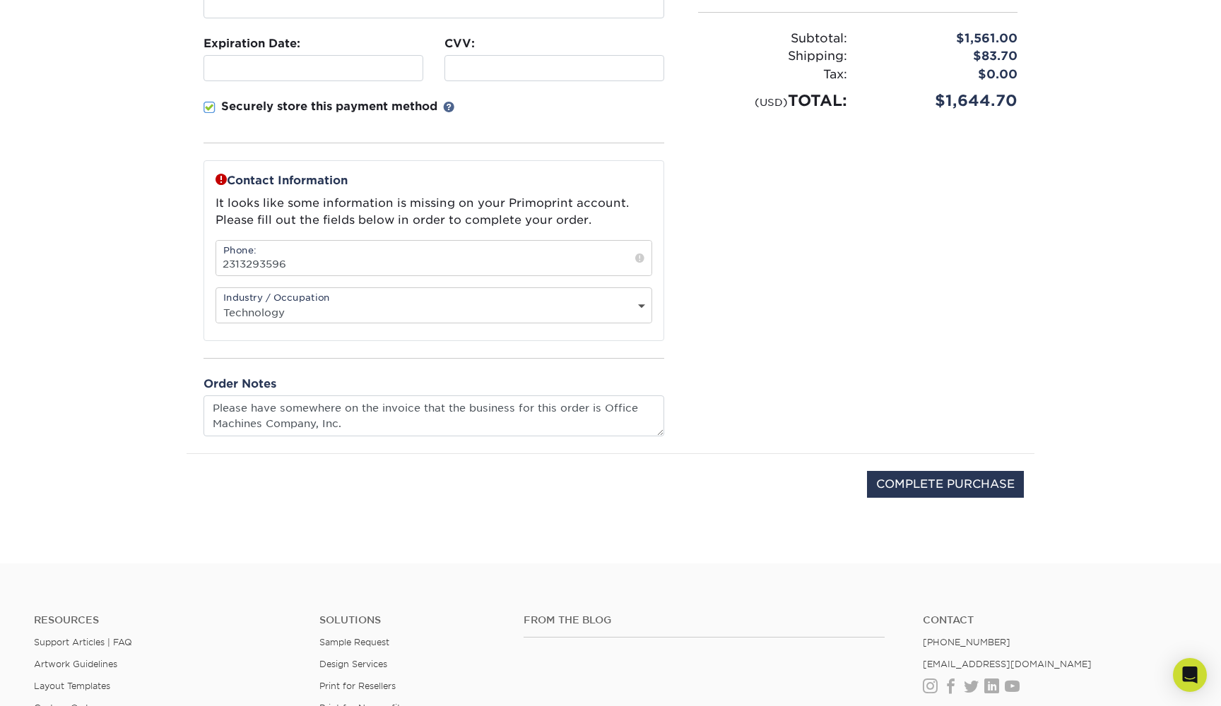
scroll to position [344, 0]
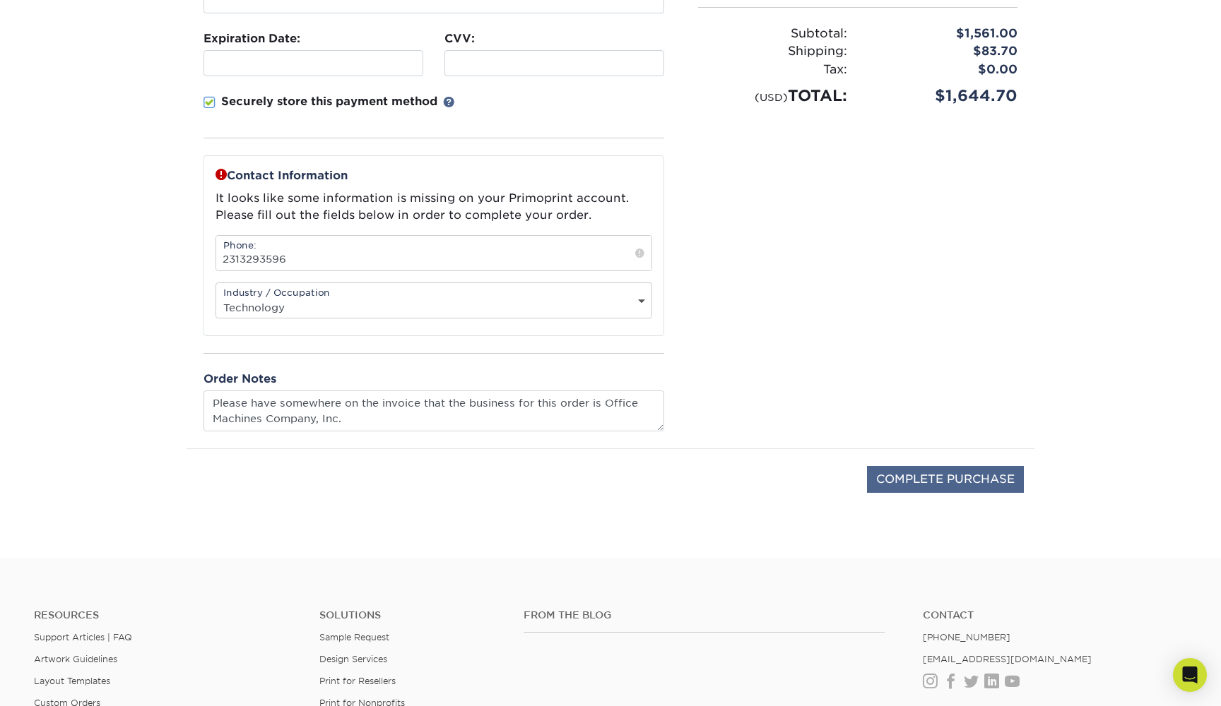
click at [887, 480] on input "COMPLETE PURCHASE" at bounding box center [945, 479] width 157 height 27
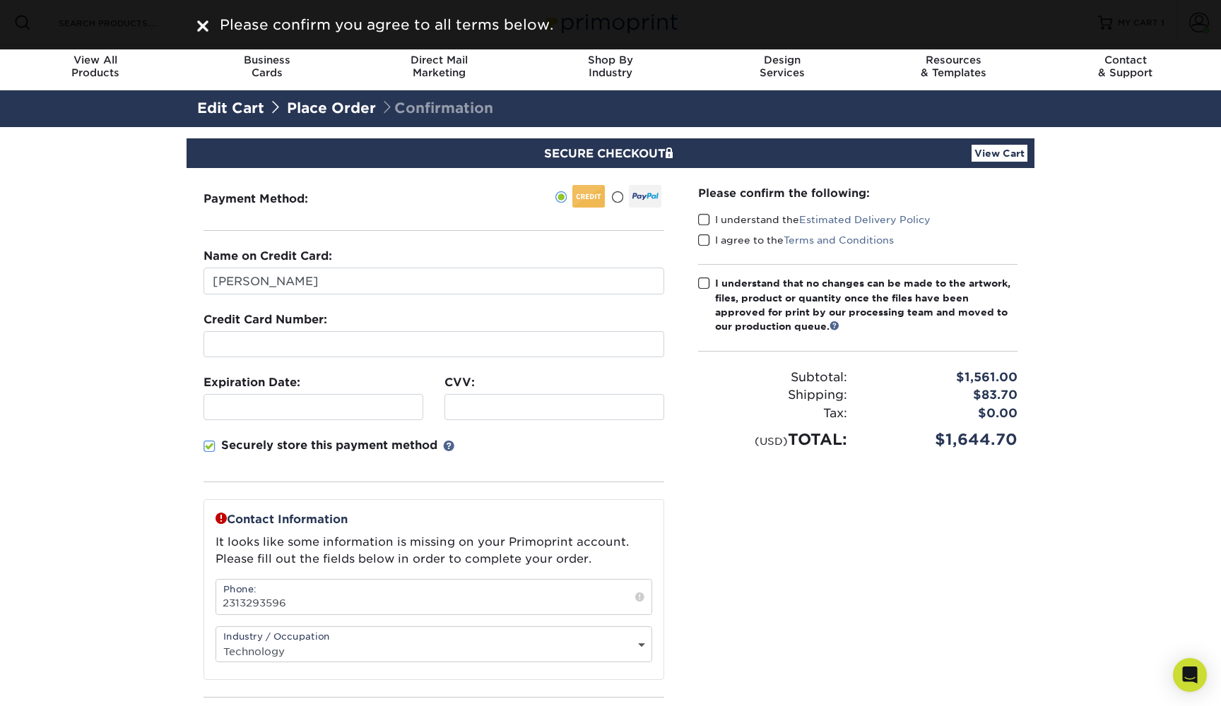
scroll to position [0, 0]
click at [704, 218] on span at bounding box center [704, 219] width 12 height 13
click at [0, 0] on input "I understand the Estimated Delivery Policy" at bounding box center [0, 0] width 0 height 0
click at [704, 237] on span at bounding box center [704, 240] width 12 height 13
click at [0, 0] on input "I agree to the Terms and Conditions" at bounding box center [0, 0] width 0 height 0
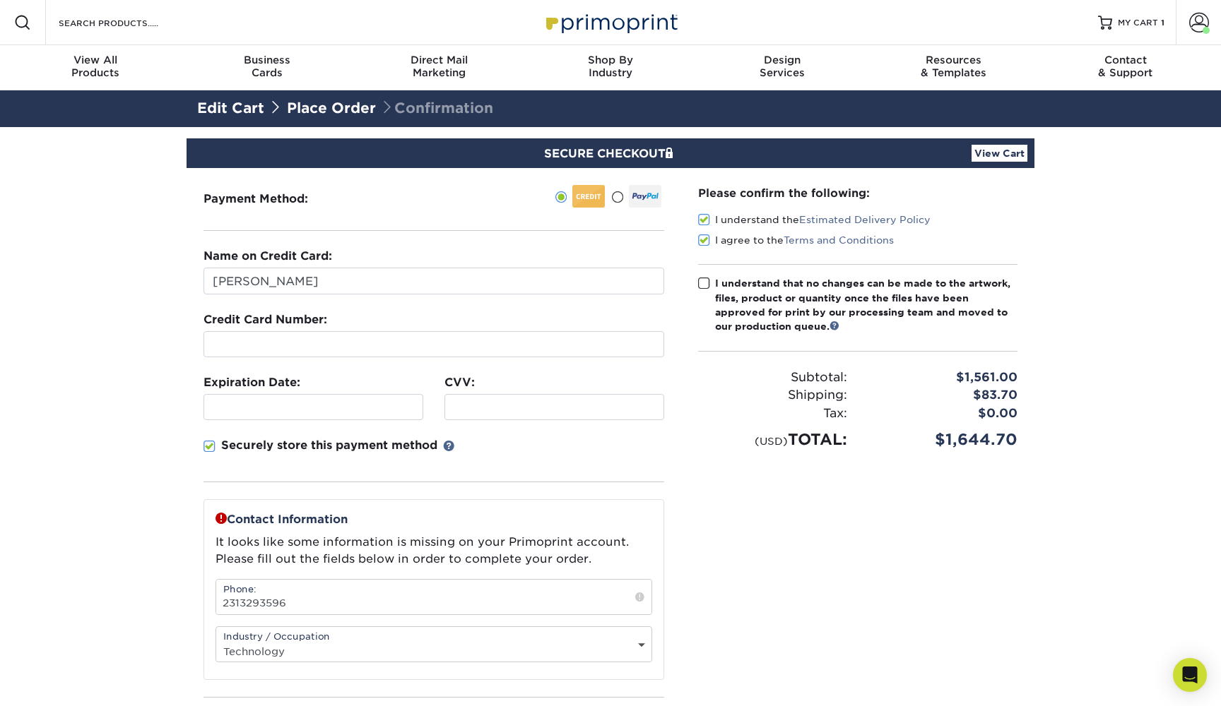
click at [704, 282] on span at bounding box center [704, 283] width 12 height 13
click at [0, 0] on input "I understand that no changes can be made to the artwork, files, product or quan…" at bounding box center [0, 0] width 0 height 0
click at [741, 445] on div "(USD) TOTAL:" at bounding box center [772, 439] width 170 height 23
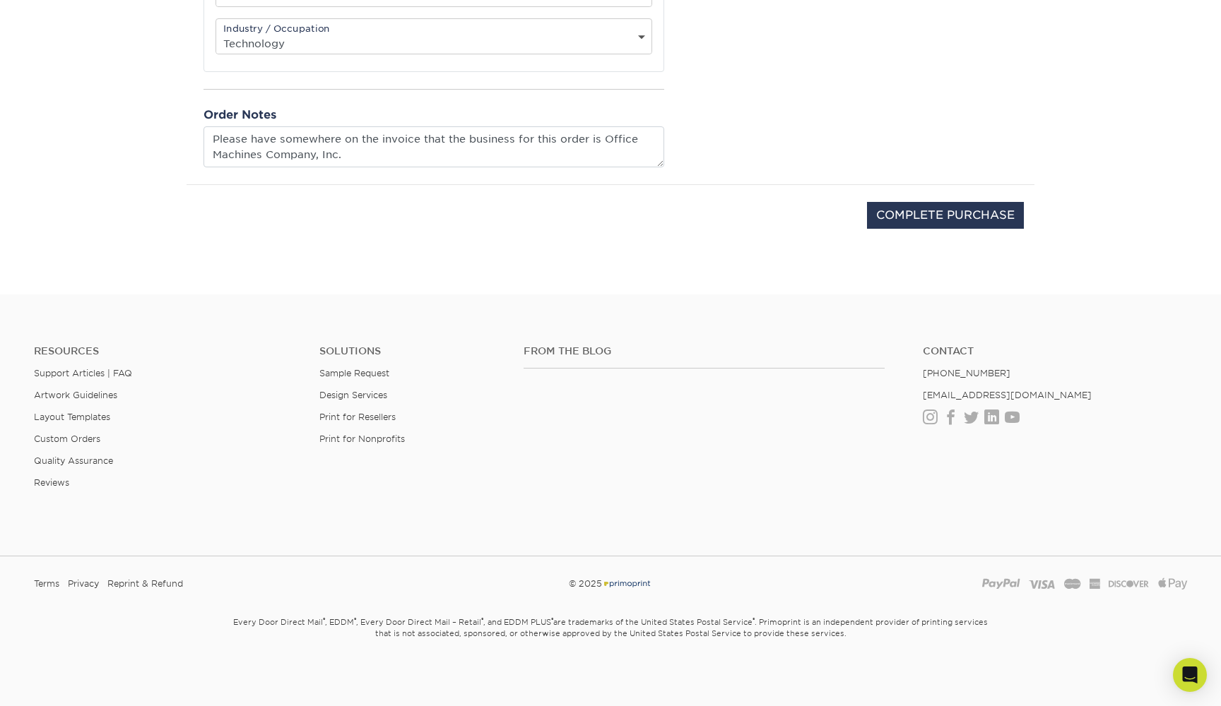
scroll to position [608, 0]
click at [928, 207] on input "COMPLETE PURCHASE" at bounding box center [945, 216] width 157 height 27
type input "PROCESSING, PLEASE WAIT..."
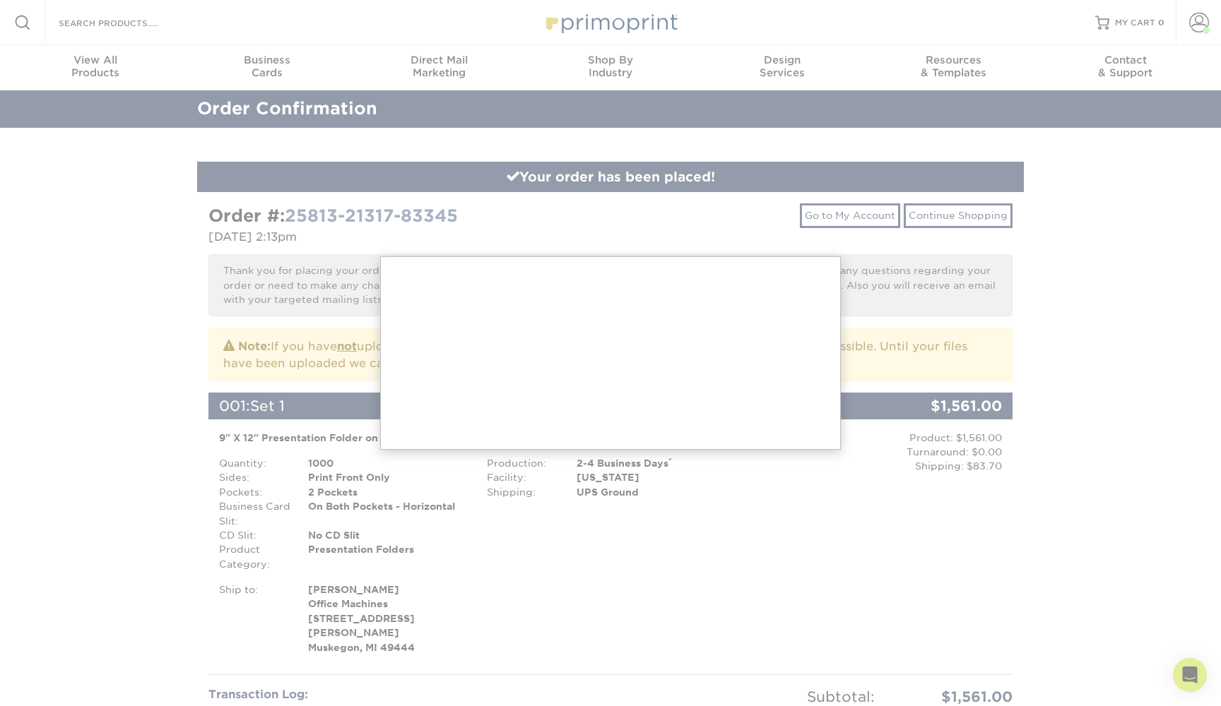
click at [593, 228] on div at bounding box center [610, 655] width 1221 height 1310
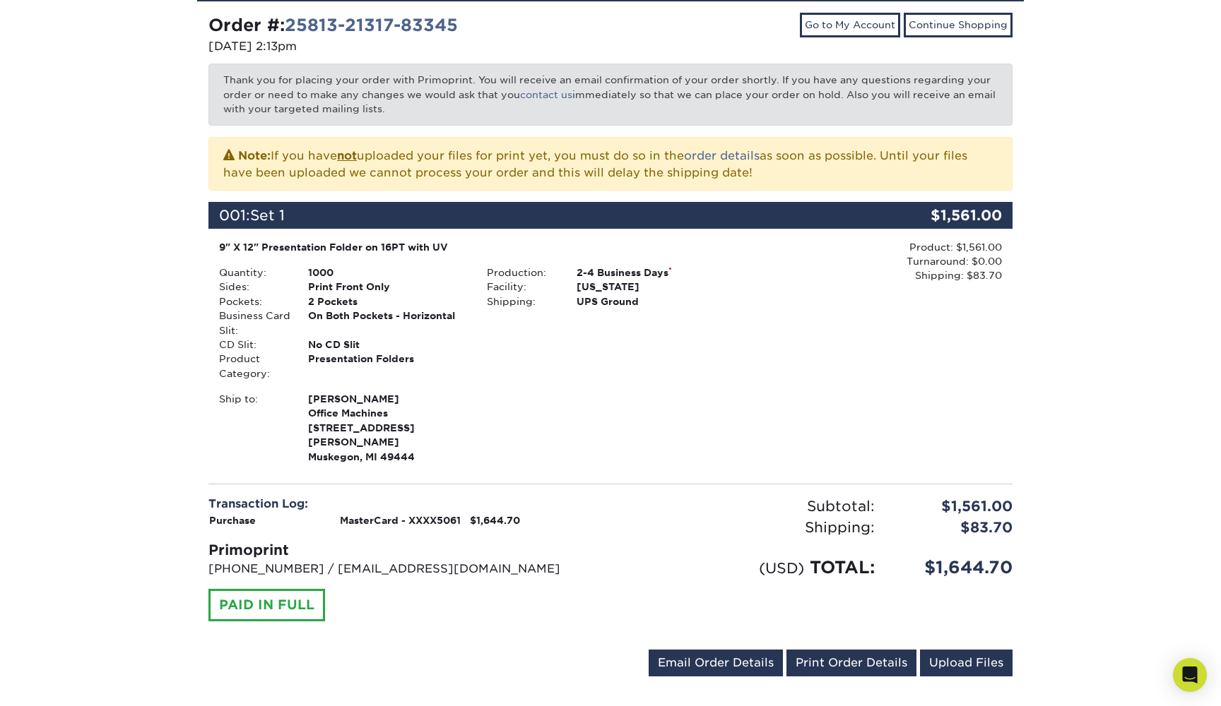
scroll to position [193, 0]
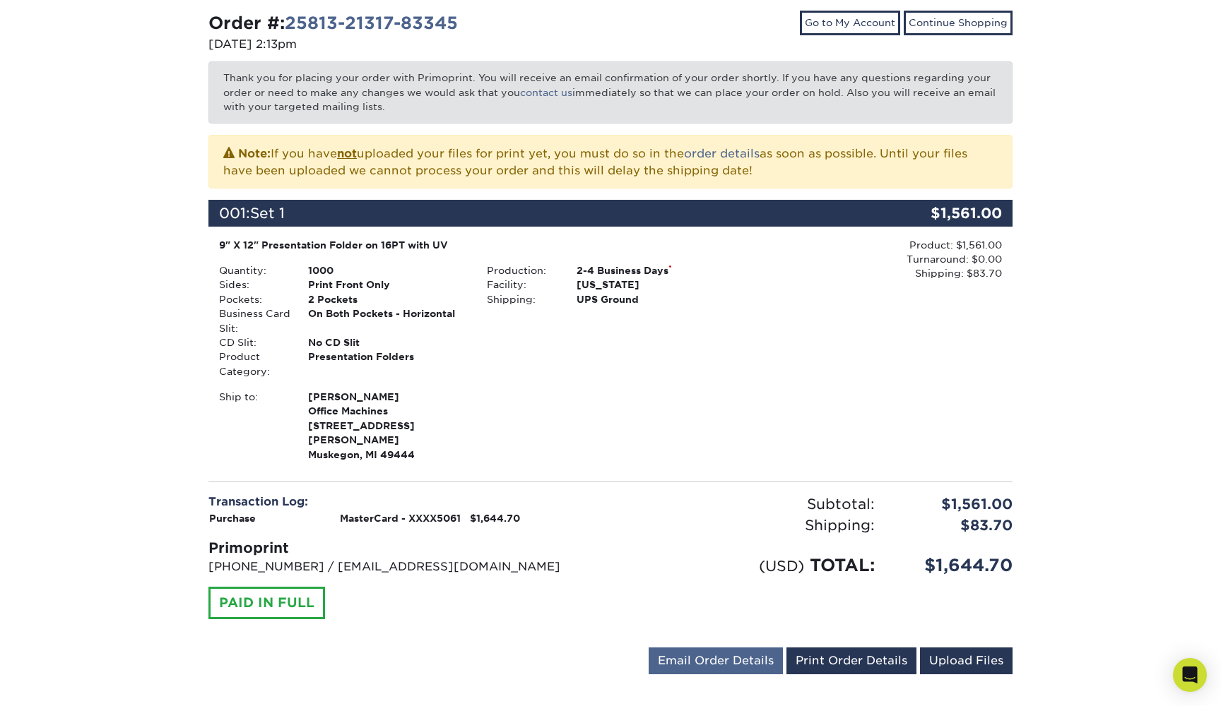
click at [692, 648] on link "Email Order Details" at bounding box center [716, 661] width 134 height 27
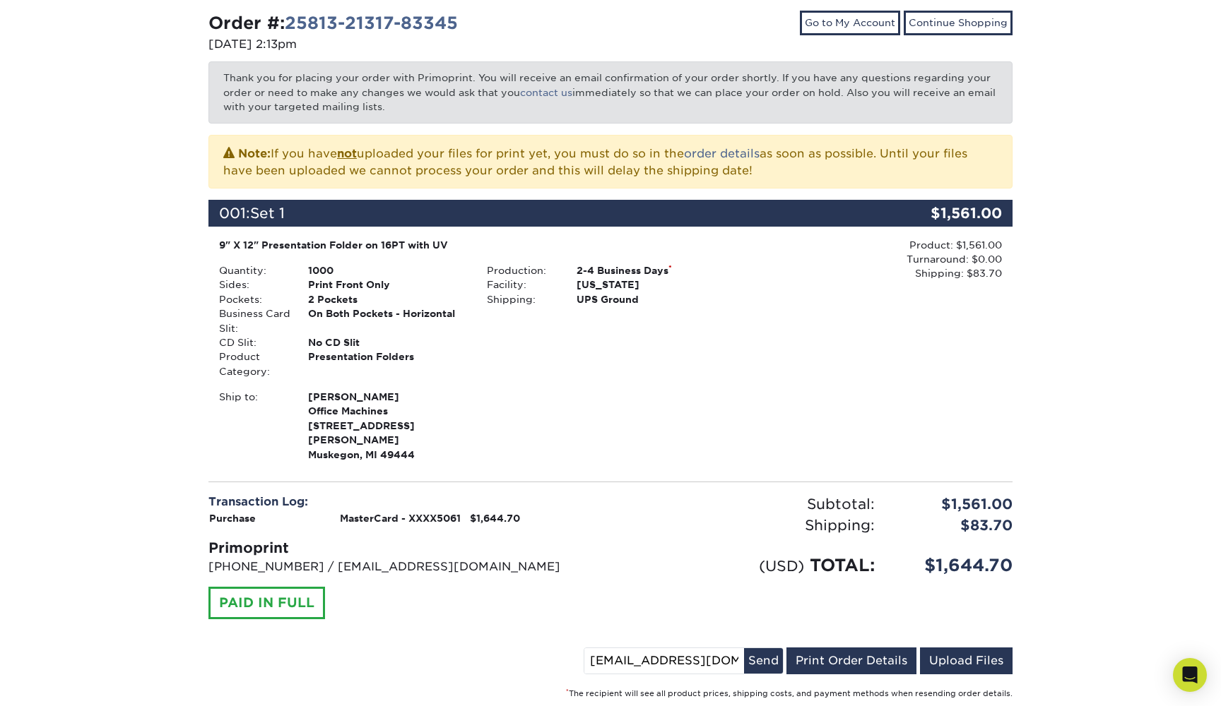
click at [718, 649] on input "[EMAIL_ADDRESS][DOMAIN_NAME]" at bounding box center [664, 661] width 160 height 25
type input "Dustin@officemachines.com"
click at [758, 649] on button "Send" at bounding box center [763, 661] width 39 height 25
